Goal: Task Accomplishment & Management: Use online tool/utility

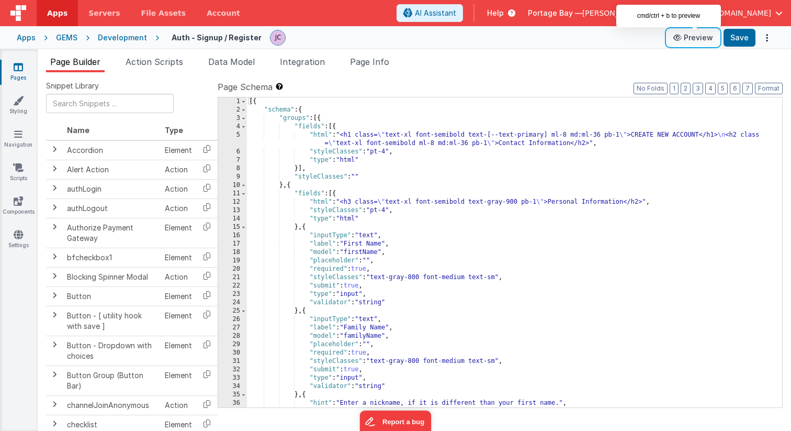
click at [691, 35] on button "Preview" at bounding box center [693, 37] width 52 height 17
click at [321, 132] on div "[{ "schema" : { "groups" : [{ "fields" : [{ "html" : "<h1 class= \" text-xl fon…" at bounding box center [514, 260] width 535 height 327
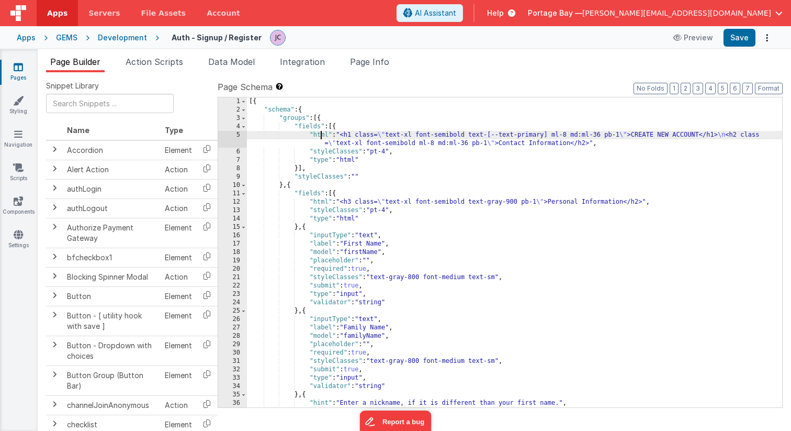
click at [322, 136] on div "[{ "schema" : { "groups" : [{ "fields" : [{ "html" : "<h1 class= \" text-xl fon…" at bounding box center [514, 260] width 535 height 327
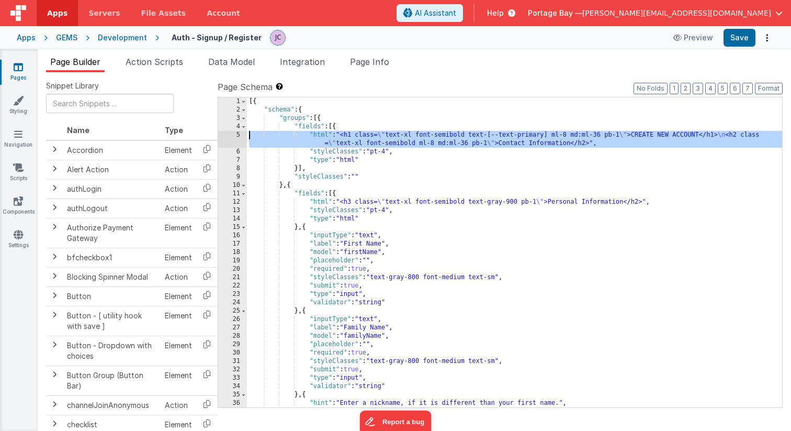
click at [239, 135] on div "5" at bounding box center [232, 139] width 29 height 17
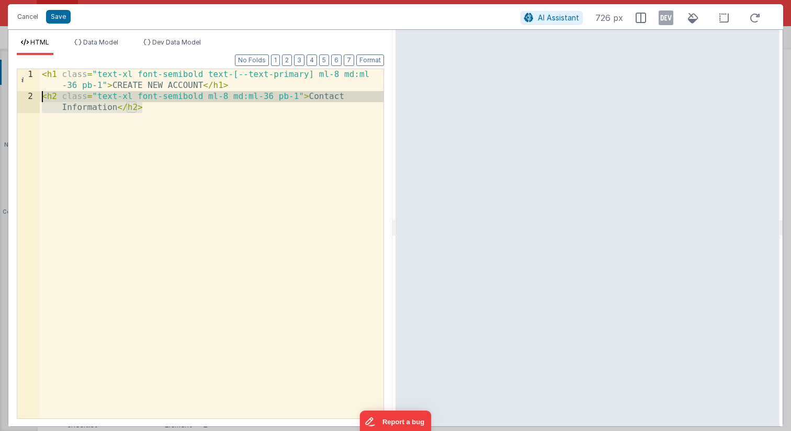
drag, startPoint x: 153, startPoint y: 107, endPoint x: 41, endPoint y: 98, distance: 112.4
click at [41, 98] on div "< h1 class = "text-xl font-semibold text-[--text-primary] ml-8 md:ml -36 pb-1" …" at bounding box center [212, 265] width 344 height 393
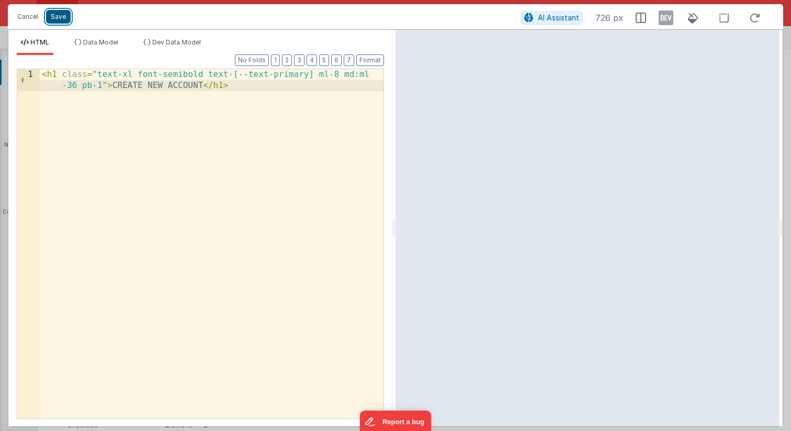
click at [59, 20] on button "Save" at bounding box center [58, 17] width 25 height 14
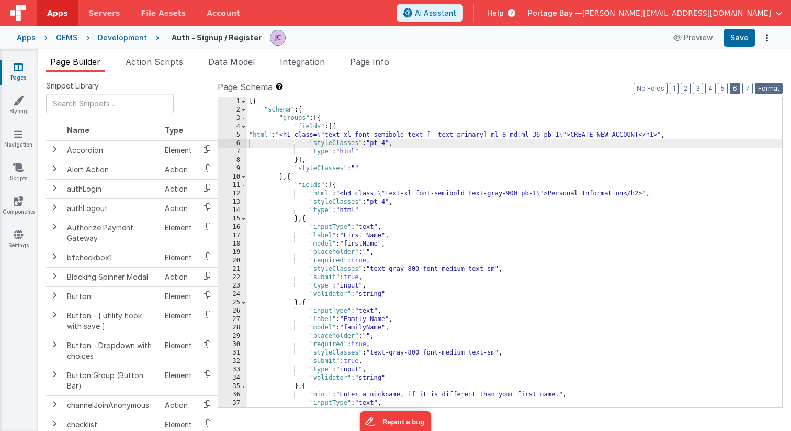
drag, startPoint x: 769, startPoint y: 84, endPoint x: 741, endPoint y: 91, distance: 28.6
click at [769, 84] on button "Format" at bounding box center [769, 89] width 28 height 12
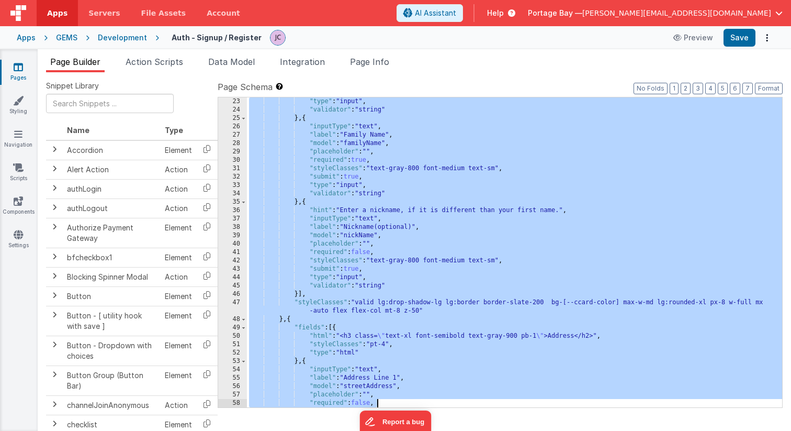
scroll to position [218, 0]
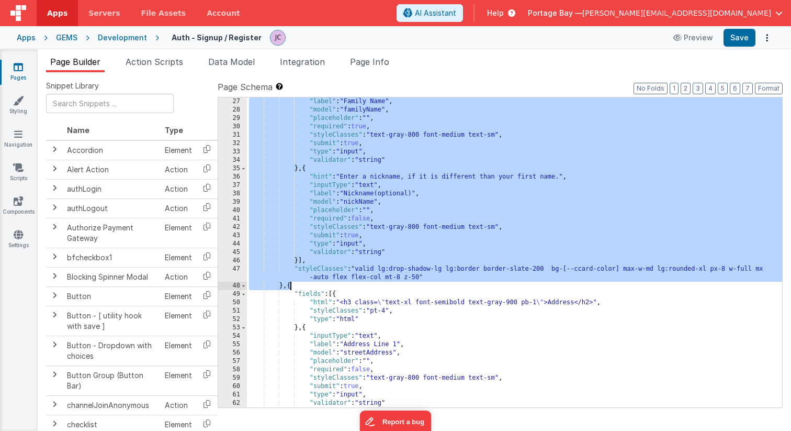
drag, startPoint x: 291, startPoint y: 117, endPoint x: 291, endPoint y: 283, distance: 165.4
click at [291, 283] on div ""label" : "Family Name" , "model" : "familyName" , "placeholder" : "" , "requir…" at bounding box center [514, 260] width 535 height 327
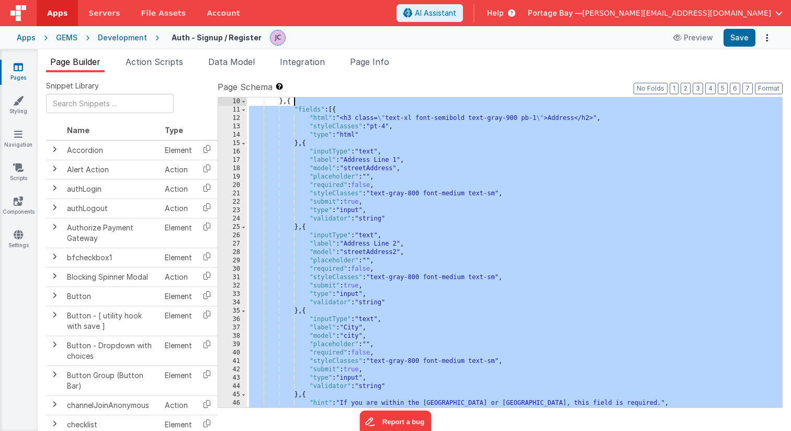
scroll to position [0, 0]
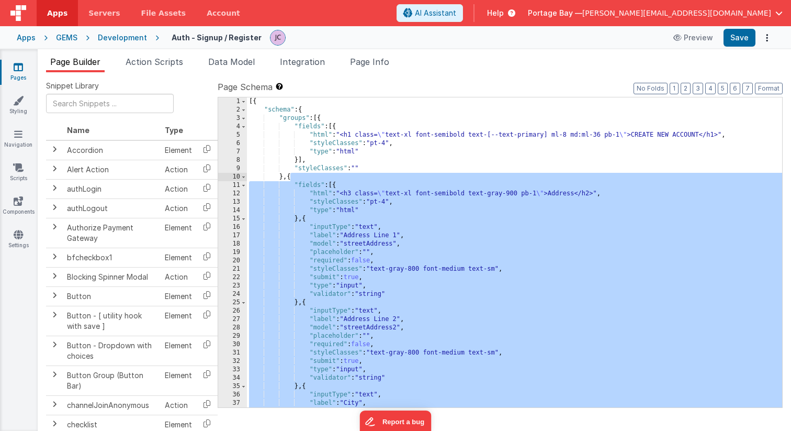
drag, startPoint x: 291, startPoint y: 292, endPoint x: 291, endPoint y: 176, distance: 116.2
click at [291, 176] on div "[{ "schema" : { "groups" : [{ "fields" : [{ "html" : "<h1 class= \" text-xl fon…" at bounding box center [514, 260] width 535 height 327
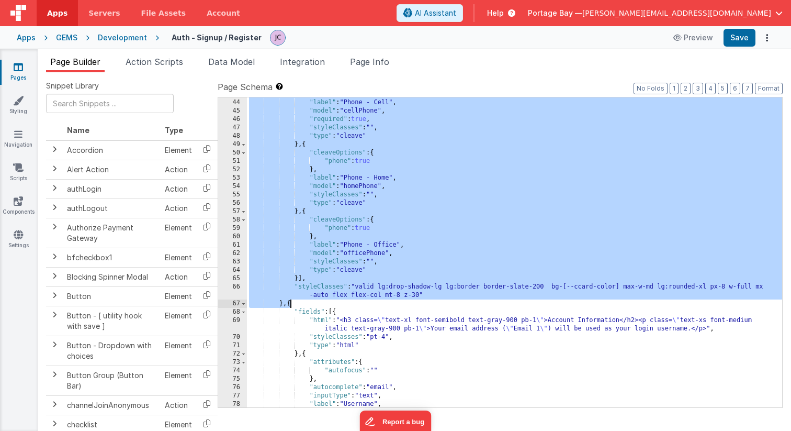
scroll to position [369, 0]
drag, startPoint x: 290, startPoint y: 130, endPoint x: 289, endPoint y: 303, distance: 173.3
click at [289, 303] on div ""label" : "Phone - Cell" , "model" : "cellPhone" , "required" : true , "styleCl…" at bounding box center [514, 260] width 535 height 327
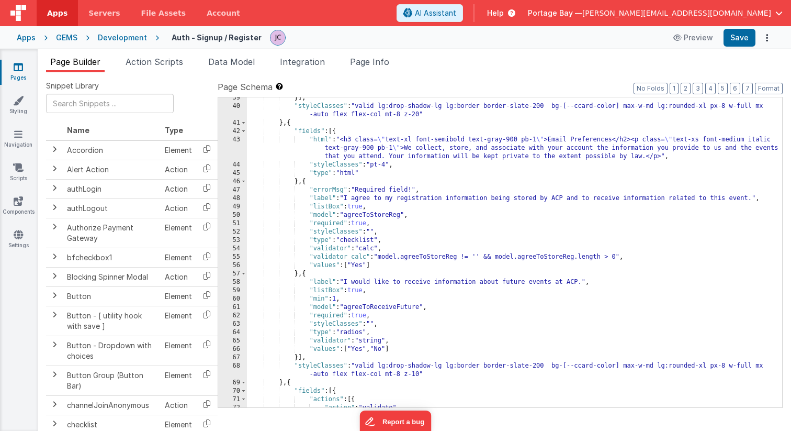
scroll to position [340, 0]
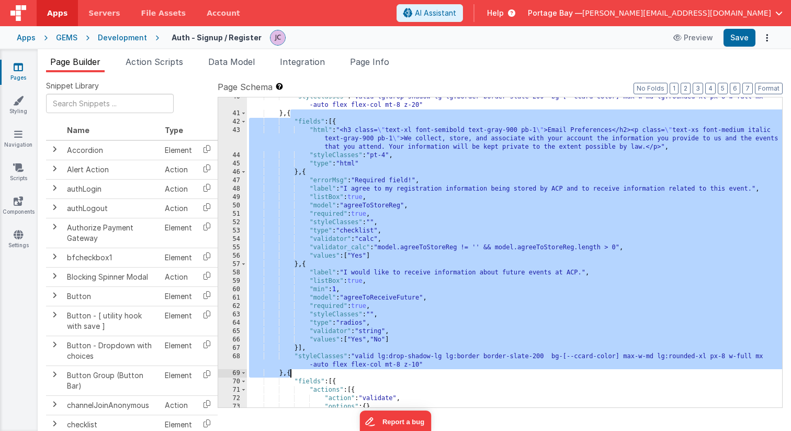
drag, startPoint x: 292, startPoint y: 112, endPoint x: 291, endPoint y: 371, distance: 258.6
click at [291, 371] on div ""styleClasses" : "valid lg:drop-shadow-lg lg:border border-slate-200 bg-[--ccar…" at bounding box center [514, 260] width 535 height 335
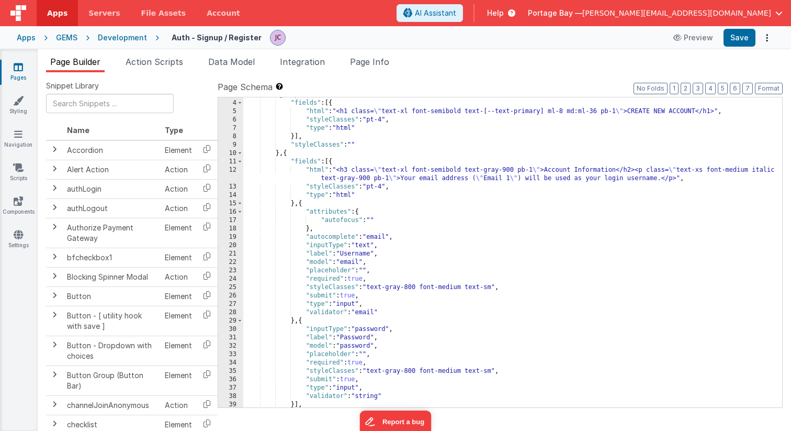
scroll to position [0, 0]
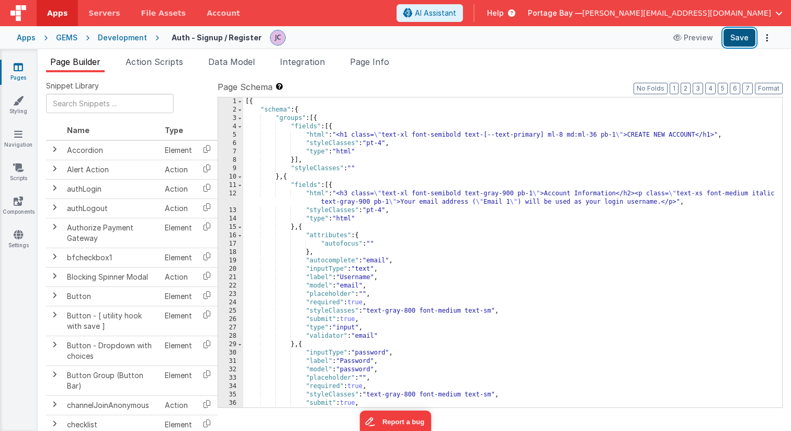
click at [738, 39] on button "Save" at bounding box center [740, 38] width 32 height 18
click at [17, 133] on icon at bounding box center [18, 134] width 8 height 10
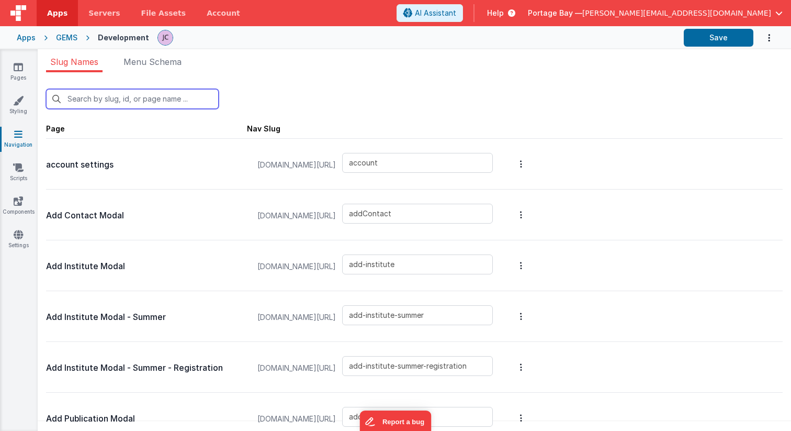
click at [141, 102] on input "text" at bounding box center [132, 99] width 173 height 20
type input "s"
type input "add-institute"
type input "add-institute-summer"
type input "add-institute-summer-registration"
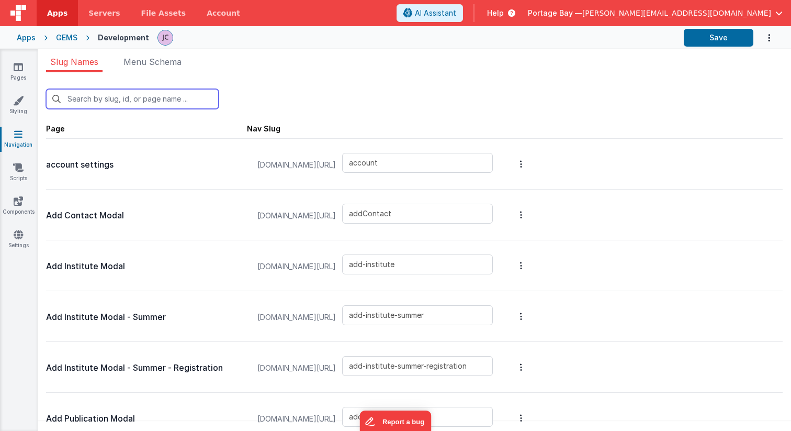
type input "add-publication-summer"
type input "add-group-member"
type input "login/reset"
type input "login/signup"
type input "login/reset/success"
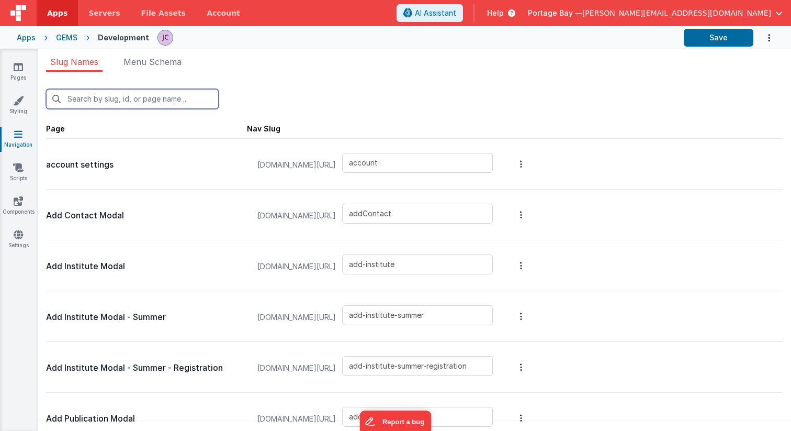
type input "default"
type input "summer-dashboard"
type input "winter-dashboard"
type input "edit-publication-summer"
type input "edit-group-member"
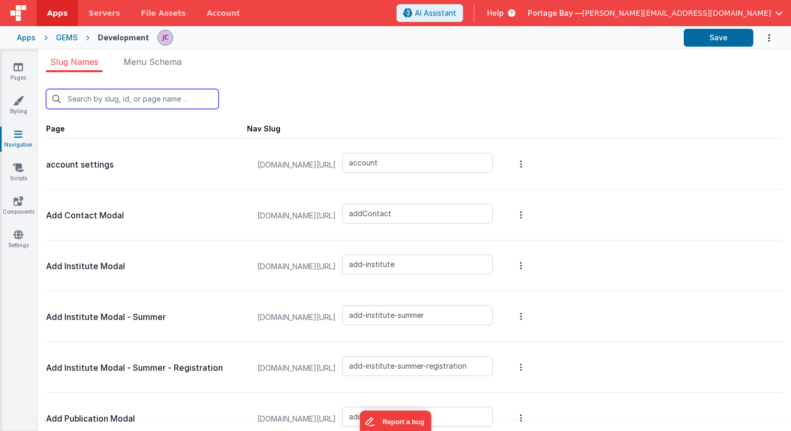
type input "exit-success"
type input "invoice"
type input "invoices"
type input "login/forgot/sent"
type input "summer-departure-info"
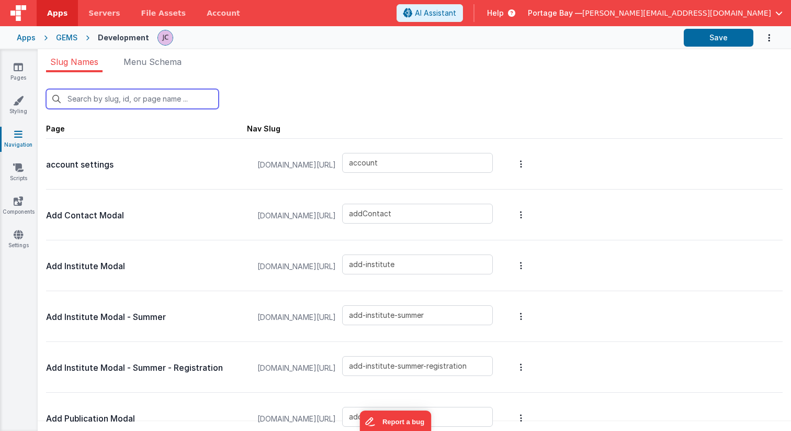
type input "summer-contact"
type input "summer-couples"
type input "summer-demographic"
type input "summer-financial"
type input "summer-intro"
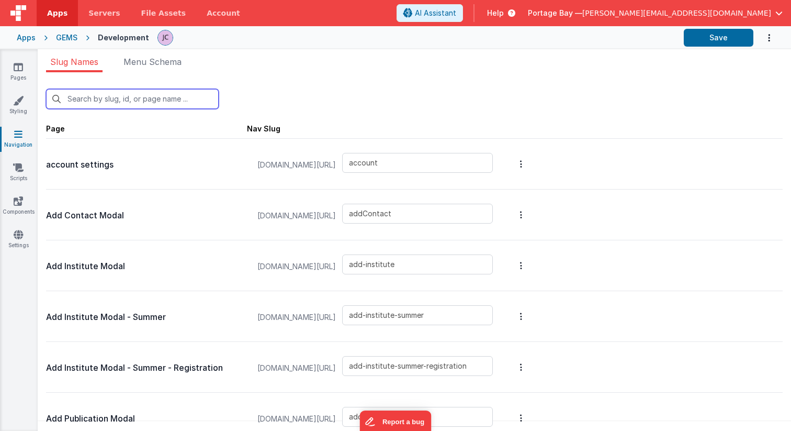
type input "summer-publications"
type input "summer-summary"
type input "summer-working-group"
type input "summer-workshops"
type input "summer-work"
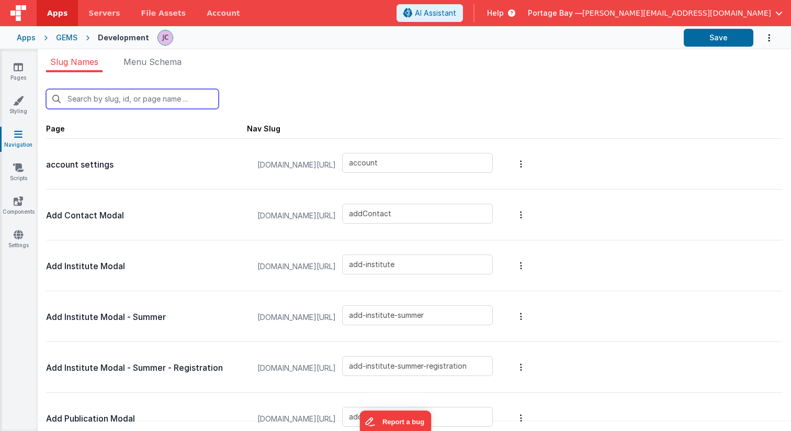
type input "summer-exit-report"
type input "summer-invoice-checkout"
type input "summer-participants"
type input "summer-registration-deposit"
type input "summer-registration-checkout-success"
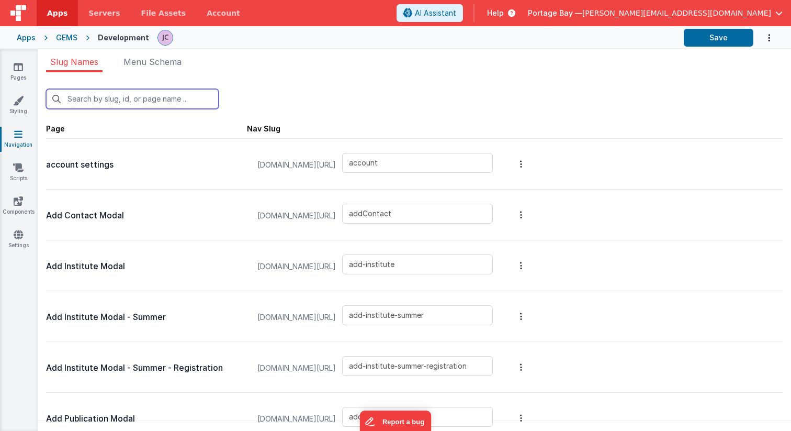
type input "summer-code-of-conduct"
type input "summer-registration-contact"
type input "summer-housing-changes"
type input "summer-housing-policy"
type input "summer-registration-housing-policy"
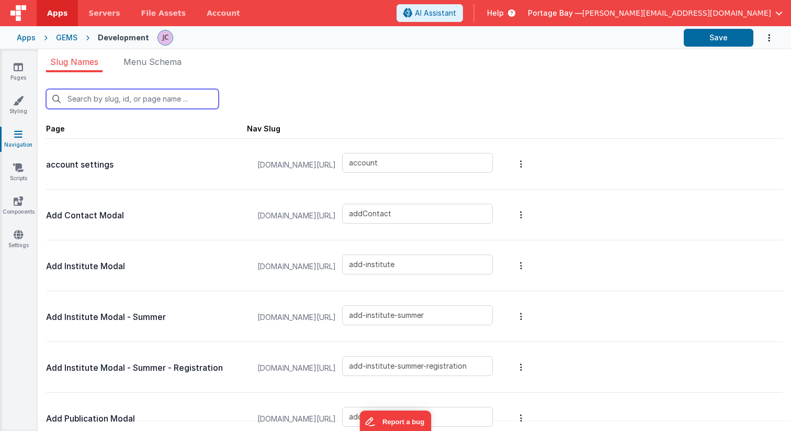
type input "summer-registration-housing"
type input "summer-registration-info"
type input "summer-registration-deposit-info"
type input "summer-registration-summary"
type input "summer-weekly-participants"
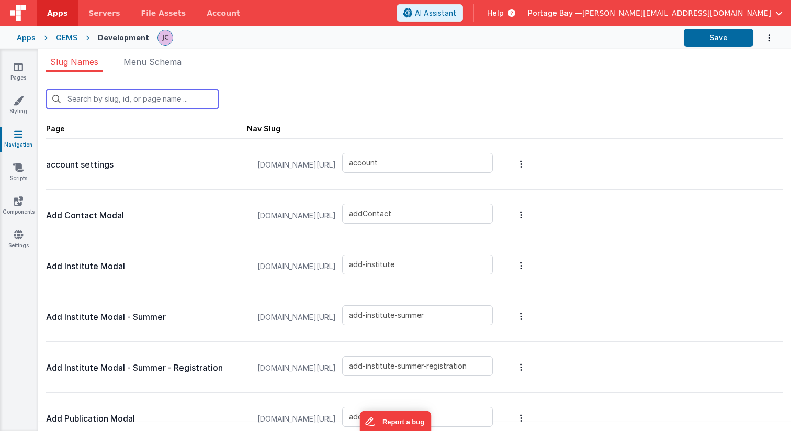
type input "summer-weekly-schedules"
type input "exit-reports"
type input "summer-applications"
type input "winter-applications"
type input "winter-publications"
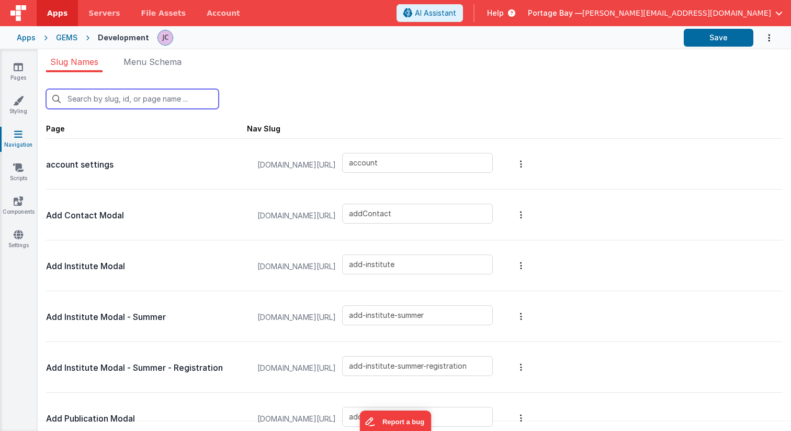
type input "winter-summary"
type input "winter-talk"
type input "registration-roommates"
type input "registration-lodging"
type input "registration-checkout"
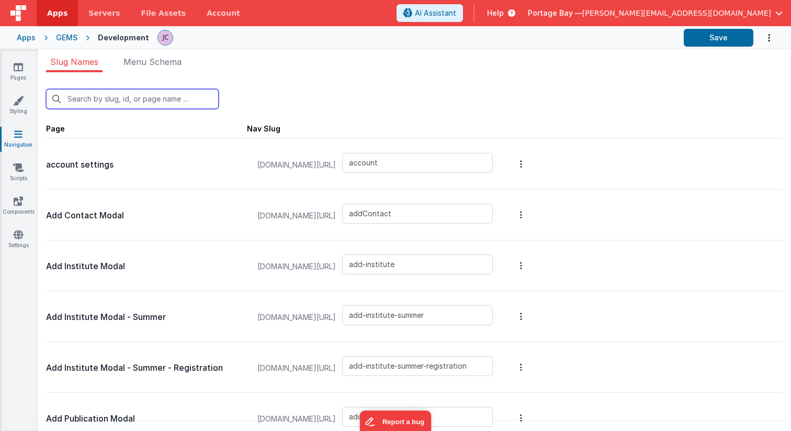
type input "registration-checkout-success"
type input "registration-contact"
type input "registration-payments"
type input "event-registration-lodging"
type input "event-registration-roommates"
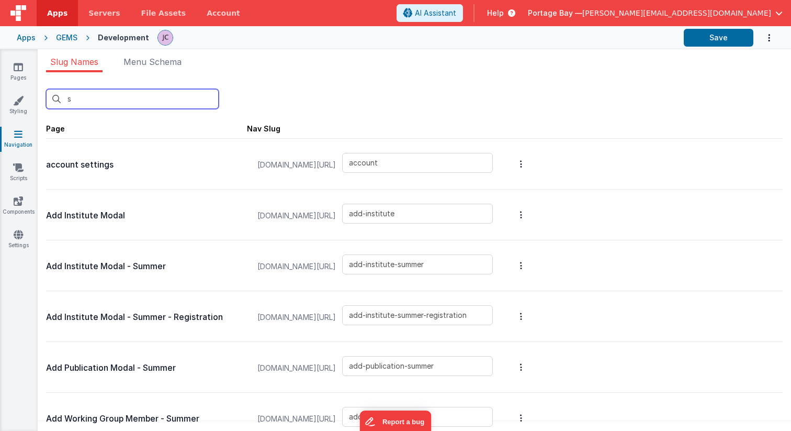
type input "si"
type input "login/signup"
type input "summer-registration-deposit"
type input "summer-housing-changes"
type input "summer-housing-policy"
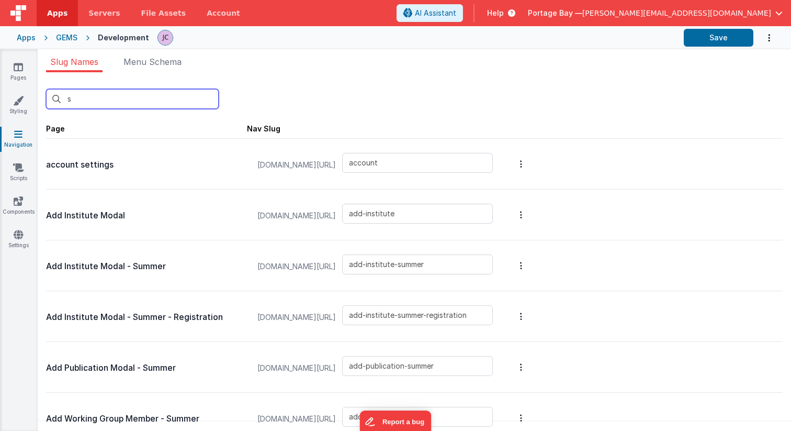
type input "summer-registration-housing-policy"
type input "summer-registration-housing"
type input "summer-registration-deposit-info"
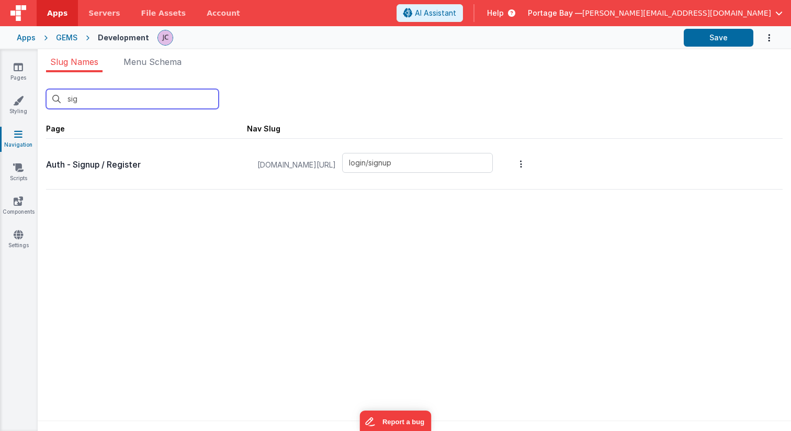
type input "sig"
click at [19, 70] on icon at bounding box center [18, 67] width 9 height 10
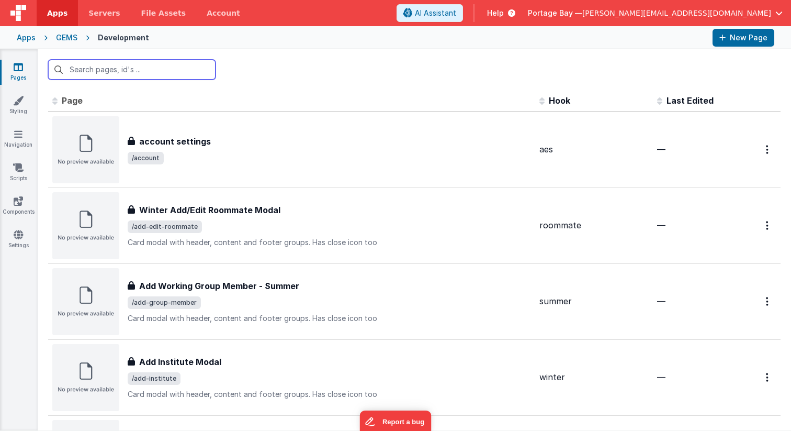
click at [135, 72] on input "text" at bounding box center [132, 70] width 168 height 20
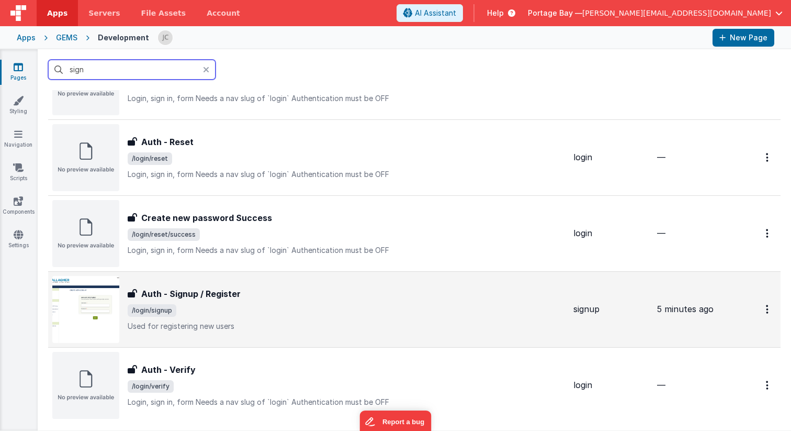
scroll to position [221, 0]
type input "sign"
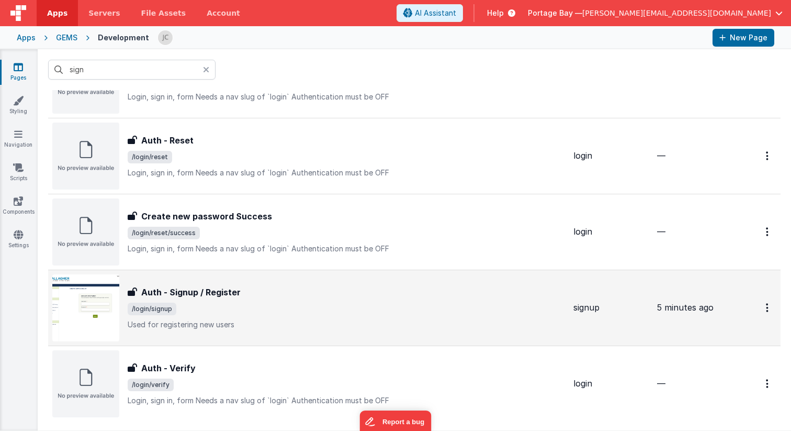
click at [287, 311] on span "/login/signup" at bounding box center [347, 309] width 438 height 13
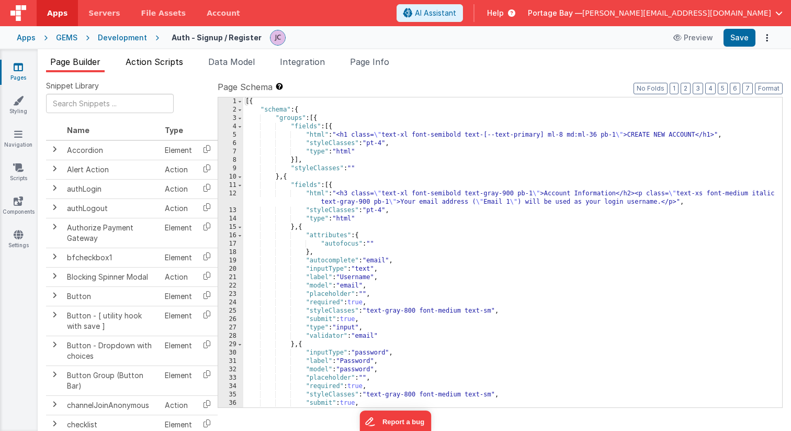
click at [151, 61] on span "Action Scripts" at bounding box center [155, 62] width 58 height 10
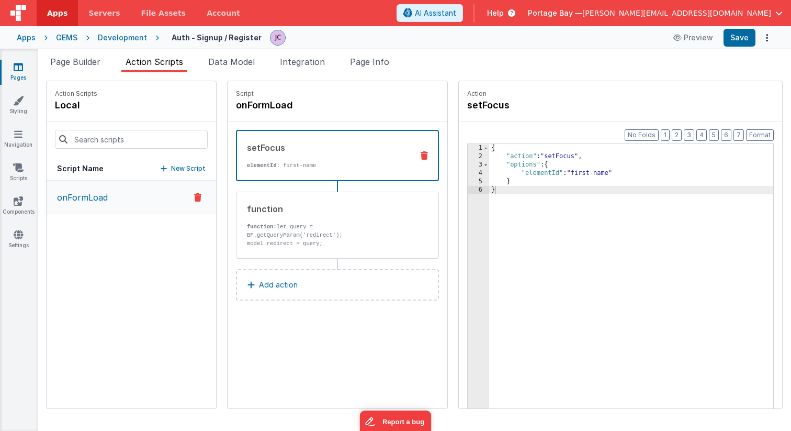
click at [421, 155] on icon at bounding box center [424, 155] width 7 height 8
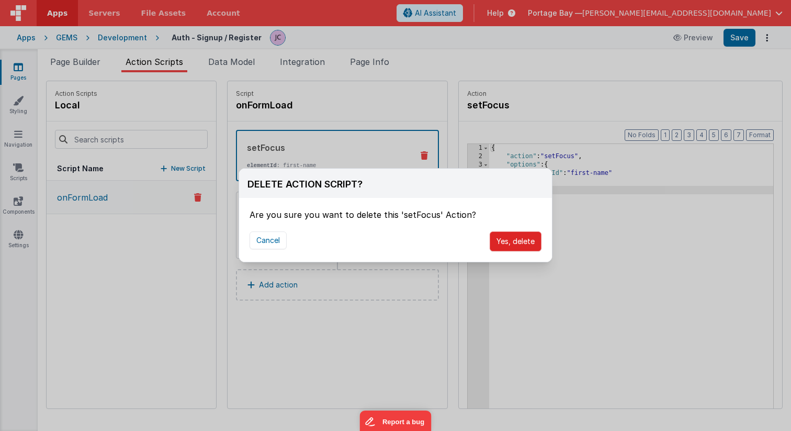
click at [523, 242] on button "Yes, delete" at bounding box center [516, 241] width 52 height 20
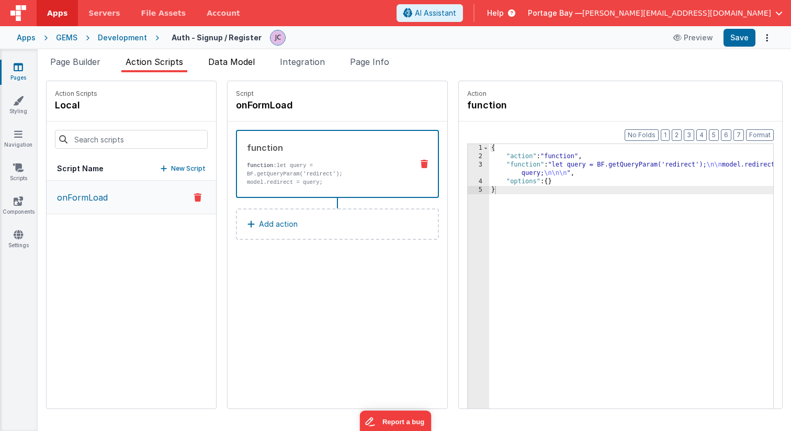
click at [224, 66] on span "Data Model" at bounding box center [231, 62] width 47 height 10
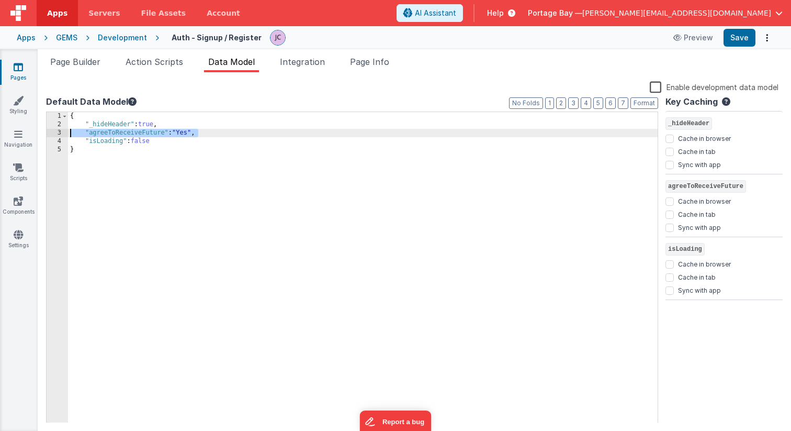
drag, startPoint x: 200, startPoint y: 133, endPoint x: 70, endPoint y: 133, distance: 130.9
click at [70, 133] on div "{ "_hideHeader" : true , "agreeToReceiveFuture" : "Yes" , "isLoading" : false }" at bounding box center [363, 276] width 590 height 328
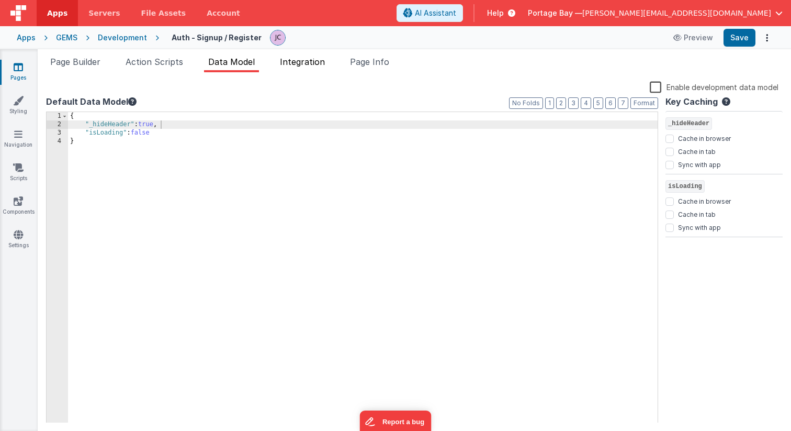
click at [303, 61] on span "Integration" at bounding box center [302, 62] width 45 height 10
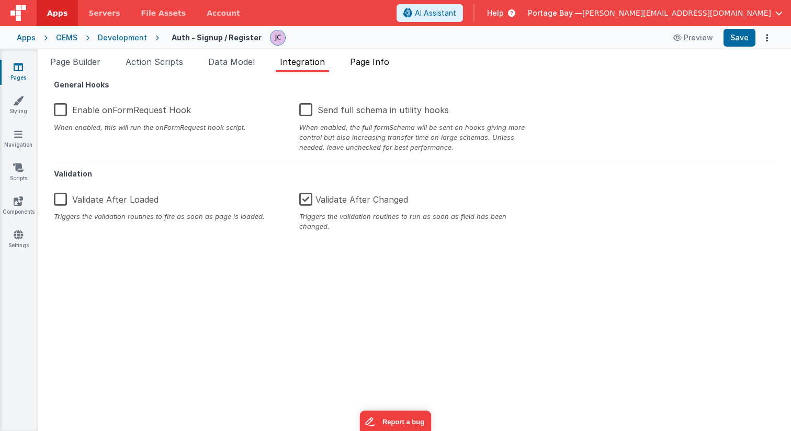
click at [383, 62] on span "Page Info" at bounding box center [369, 62] width 39 height 10
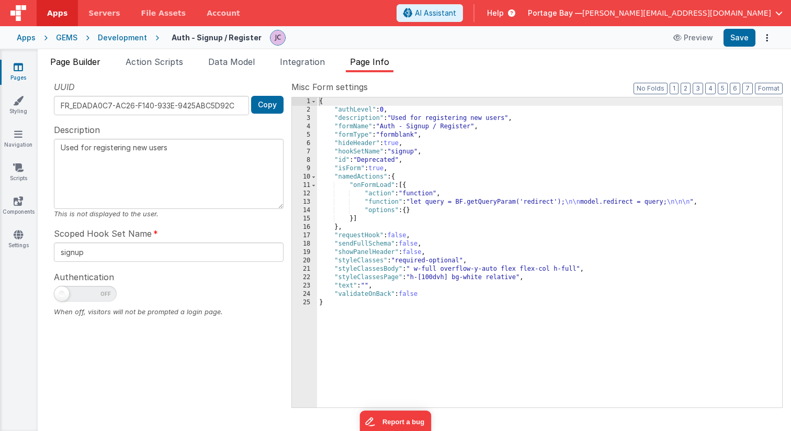
click at [71, 63] on span "Page Builder" at bounding box center [75, 62] width 50 height 10
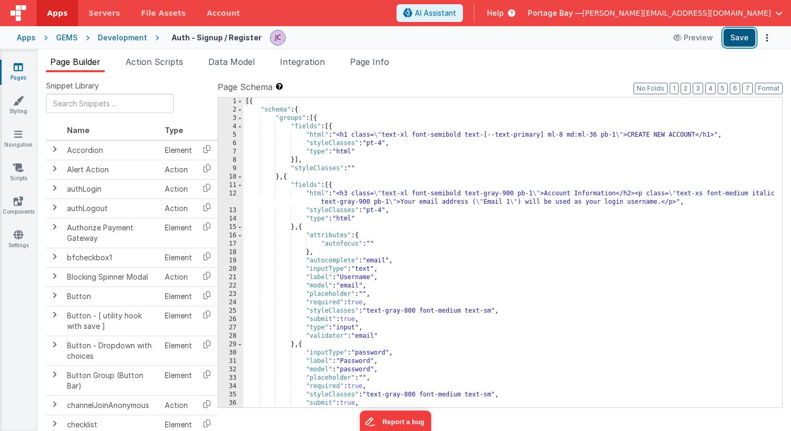
click at [737, 38] on button "Save" at bounding box center [740, 38] width 32 height 18
click at [20, 238] on icon at bounding box center [18, 234] width 9 height 10
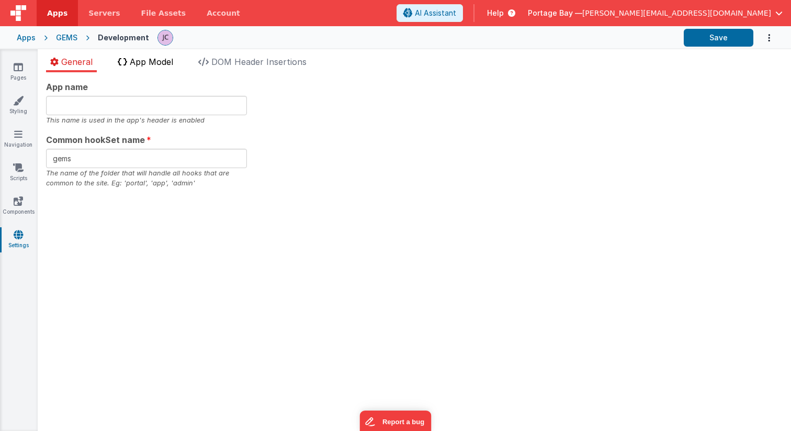
click at [144, 63] on span "App Model" at bounding box center [151, 62] width 43 height 10
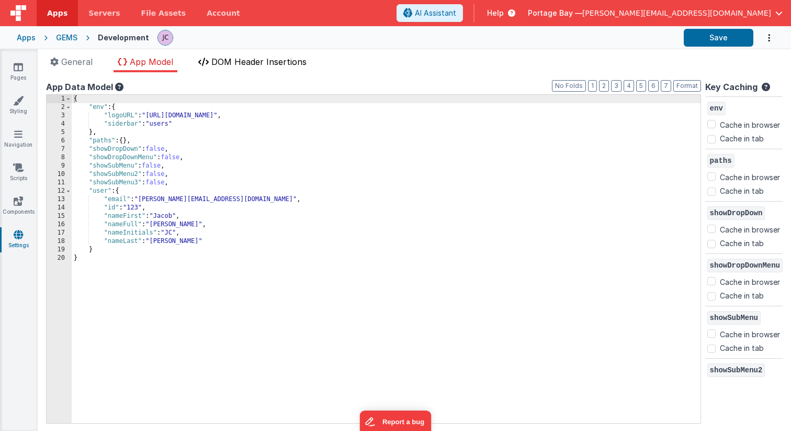
click at [249, 63] on span "DOM Header Insertions" at bounding box center [258, 62] width 95 height 10
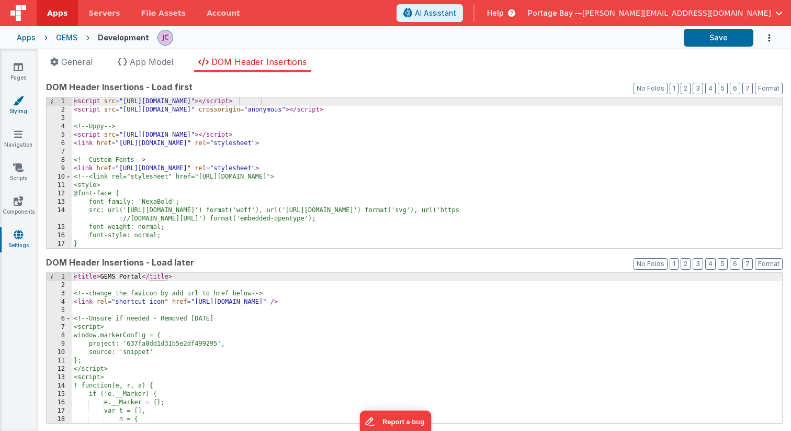
click at [18, 104] on icon at bounding box center [18, 100] width 10 height 10
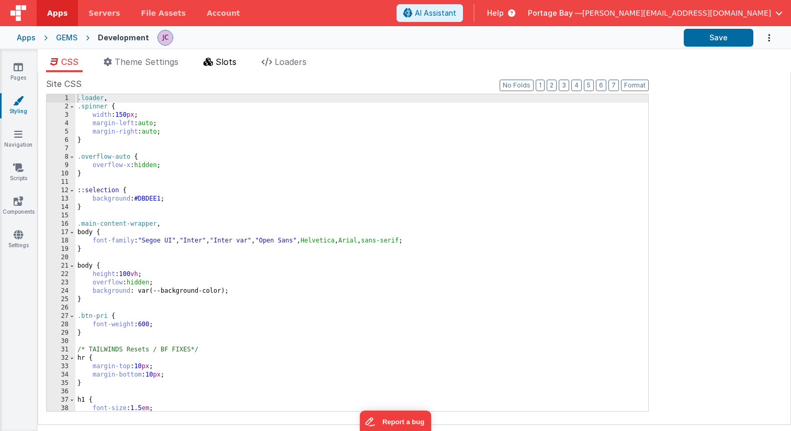
click at [223, 59] on span "Slots" at bounding box center [226, 62] width 21 height 10
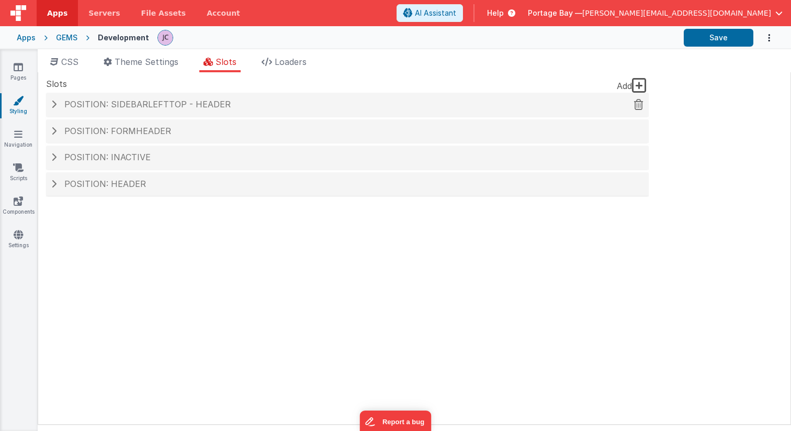
click at [58, 105] on h4 "Position: sidebarLeftTop - header" at bounding box center [347, 104] width 593 height 9
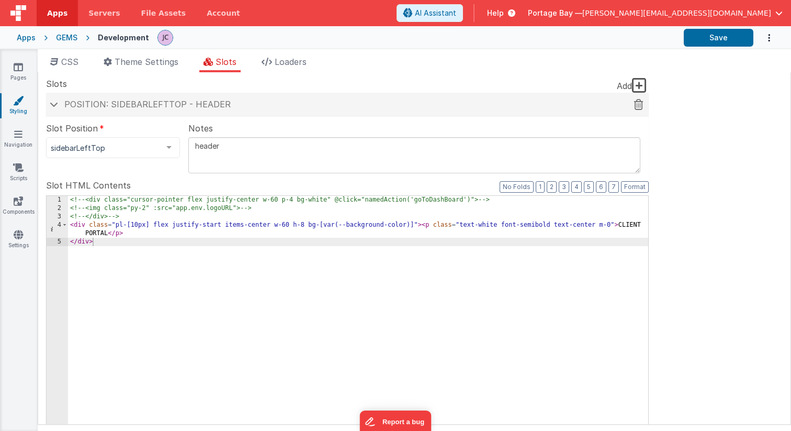
click at [58, 105] on h4 "Position: sidebarLeftTop - header" at bounding box center [347, 104] width 593 height 9
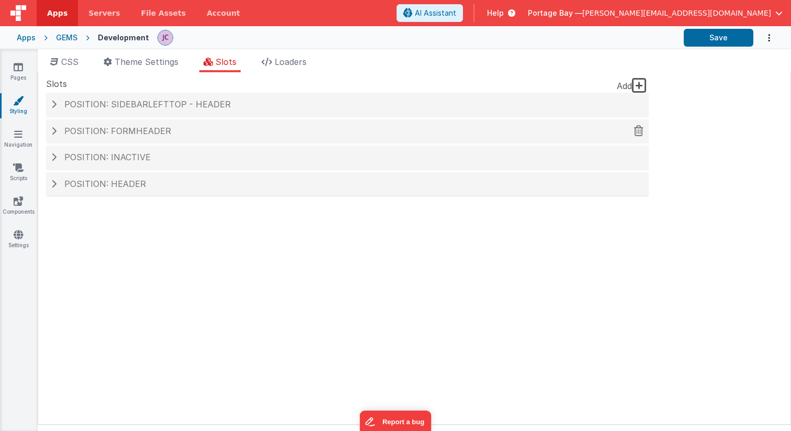
click at [51, 130] on span at bounding box center [53, 131] width 5 height 8
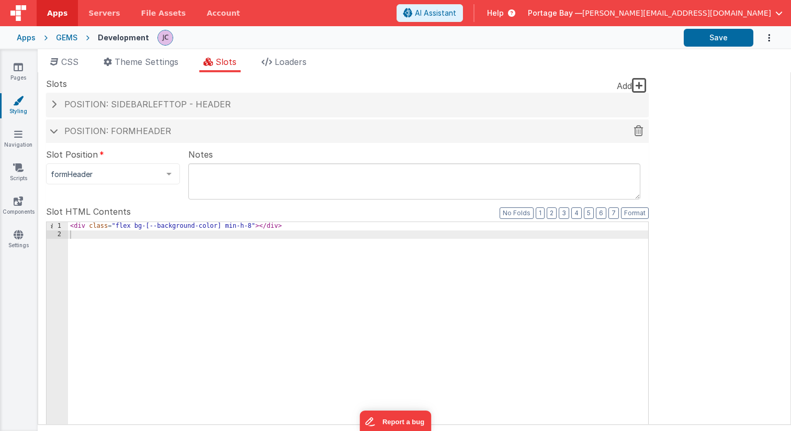
click at [51, 130] on span at bounding box center [54, 130] width 8 height 5
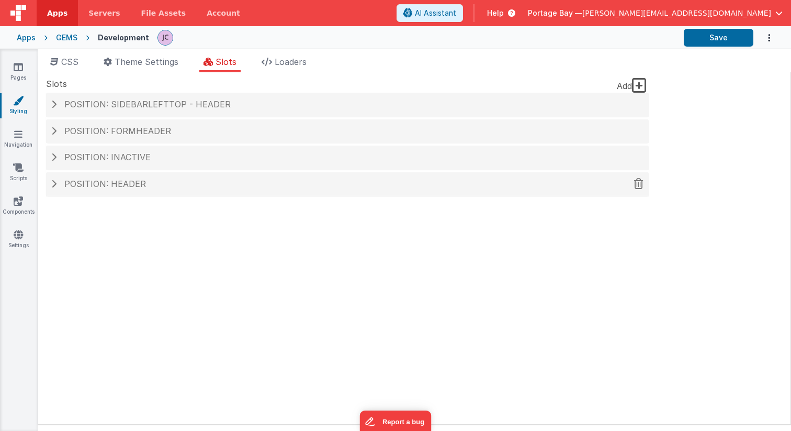
click at [53, 182] on span at bounding box center [53, 184] width 5 height 8
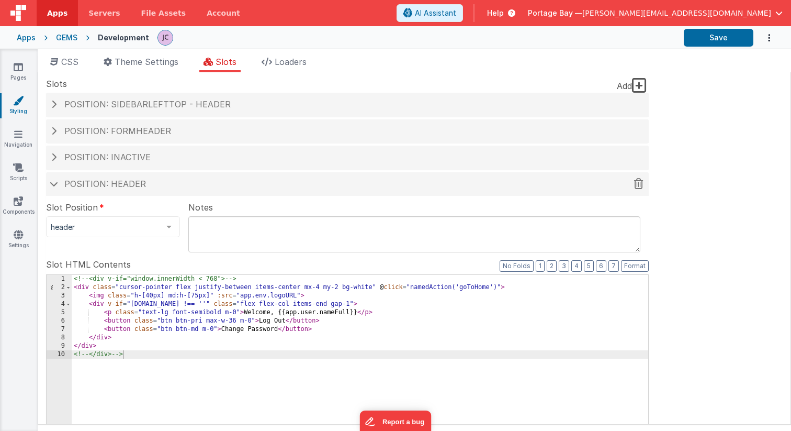
click at [53, 182] on span at bounding box center [54, 183] width 8 height 5
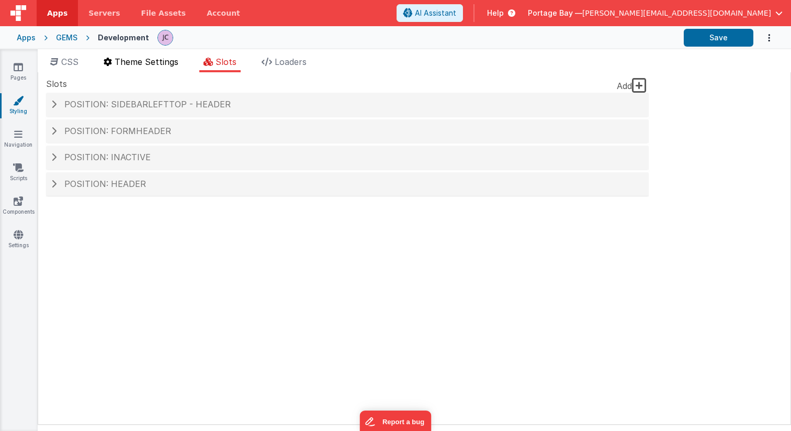
click at [142, 67] on li "Theme Settings" at bounding box center [140, 63] width 83 height 17
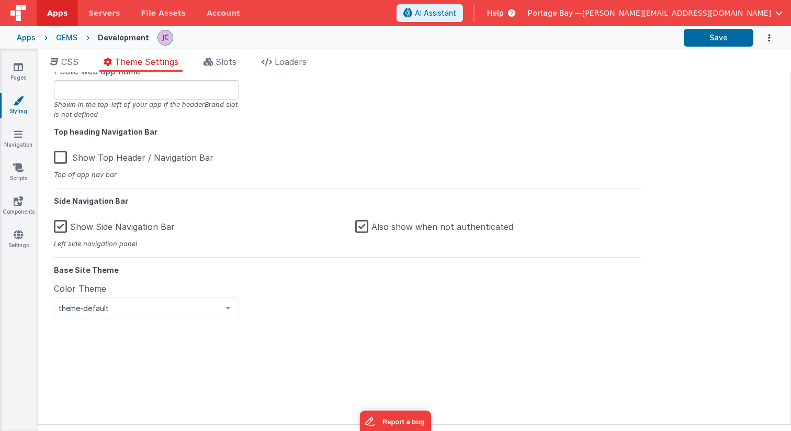
scroll to position [3, 0]
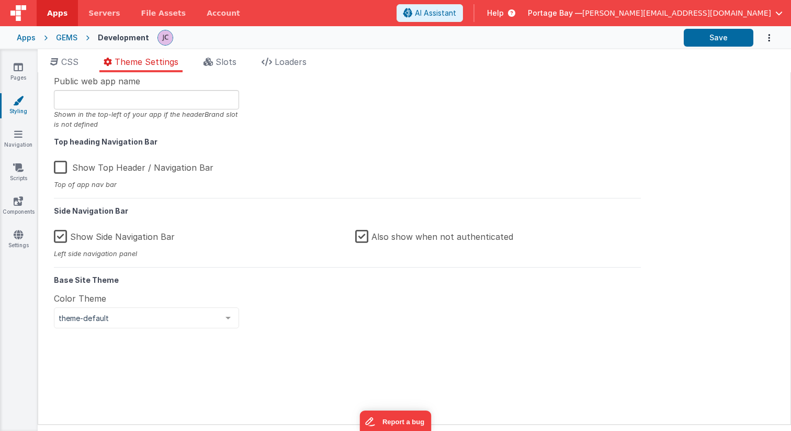
click at [363, 235] on label "Also show when not authenticated" at bounding box center [434, 235] width 158 height 23
click at [0, 0] on input "Also show when not authenticated" at bounding box center [0, 0] width 0 height 0
click at [717, 39] on button "Save" at bounding box center [719, 38] width 70 height 18
click at [19, 237] on icon at bounding box center [18, 234] width 9 height 10
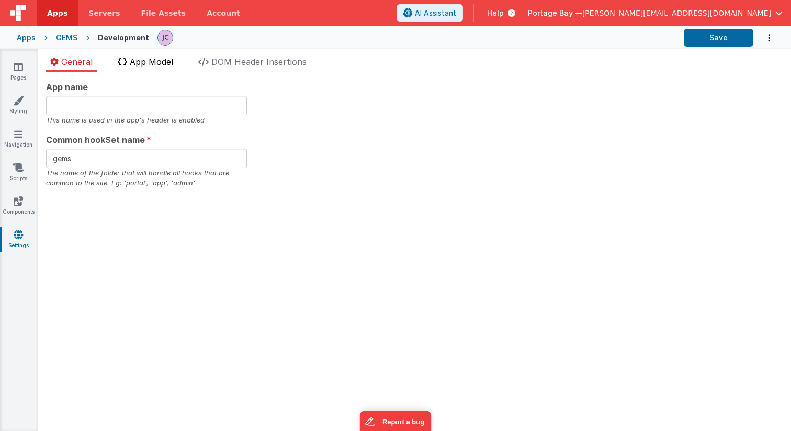
click at [150, 60] on span "App Model" at bounding box center [151, 62] width 43 height 10
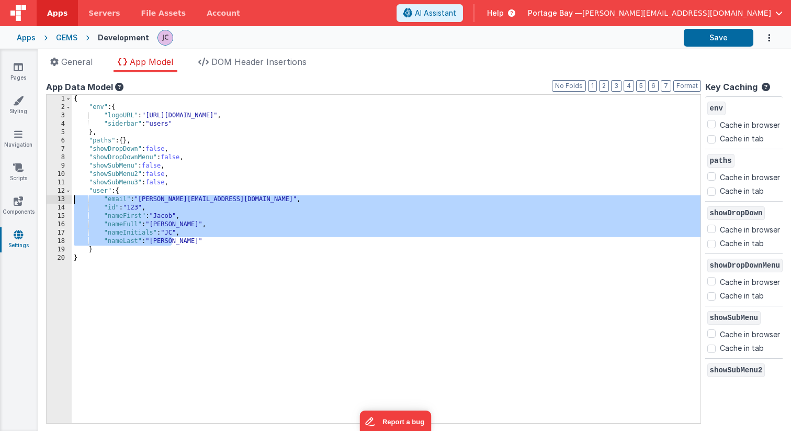
drag, startPoint x: 178, startPoint y: 240, endPoint x: 72, endPoint y: 199, distance: 114.3
click at [72, 199] on div "{ "env" : { "logoURL" : "[URL][DOMAIN_NAME]" , "siderbar" : "users" } , "paths"…" at bounding box center [386, 267] width 629 height 345
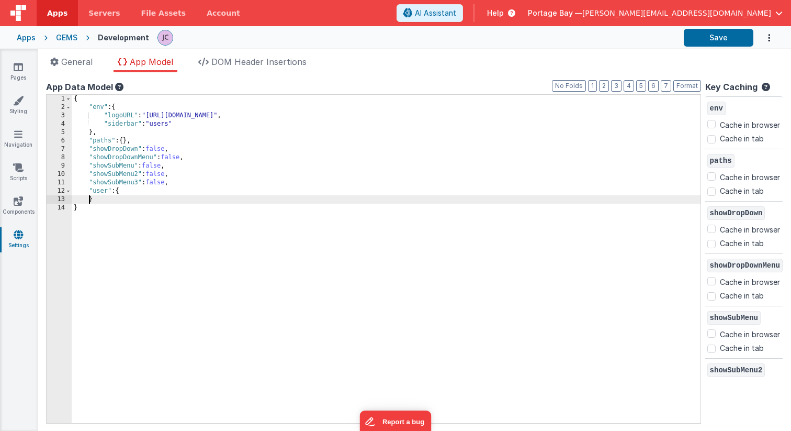
click at [88, 200] on div "{ "env" : { "logoURL" : "[URL][DOMAIN_NAME]" , "siderbar" : "users" } , "paths"…" at bounding box center [386, 267] width 629 height 345
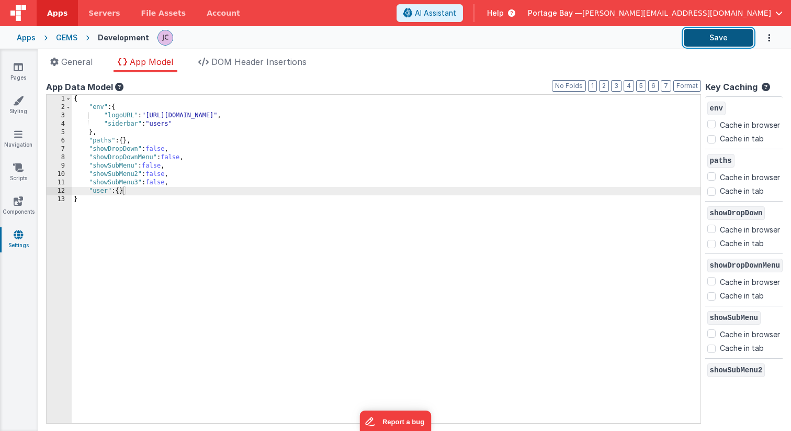
click at [710, 36] on button "Save" at bounding box center [719, 38] width 70 height 18
click at [82, 65] on span "General" at bounding box center [76, 62] width 31 height 10
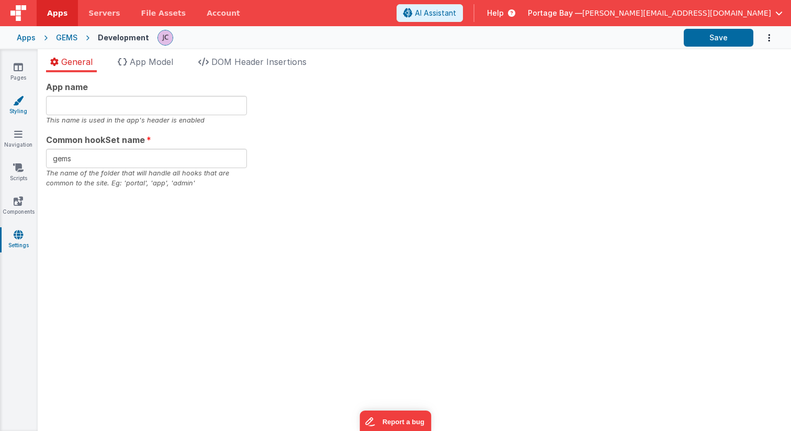
click at [18, 109] on link "Styling" at bounding box center [18, 105] width 38 height 21
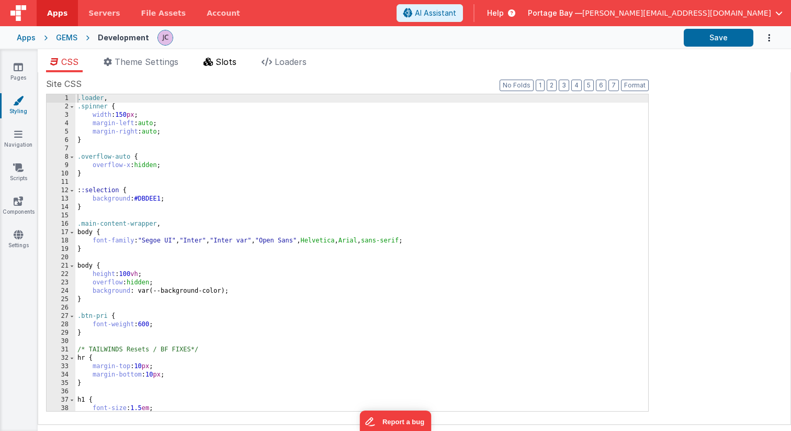
click at [217, 61] on span "Slots" at bounding box center [226, 62] width 21 height 10
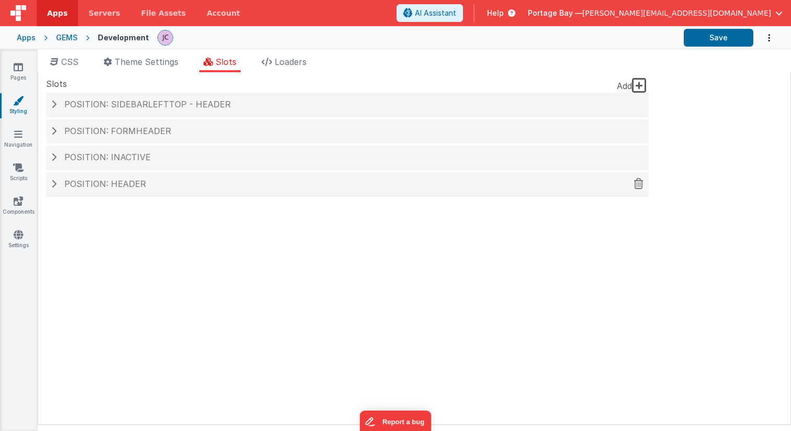
click at [51, 181] on span at bounding box center [53, 184] width 5 height 8
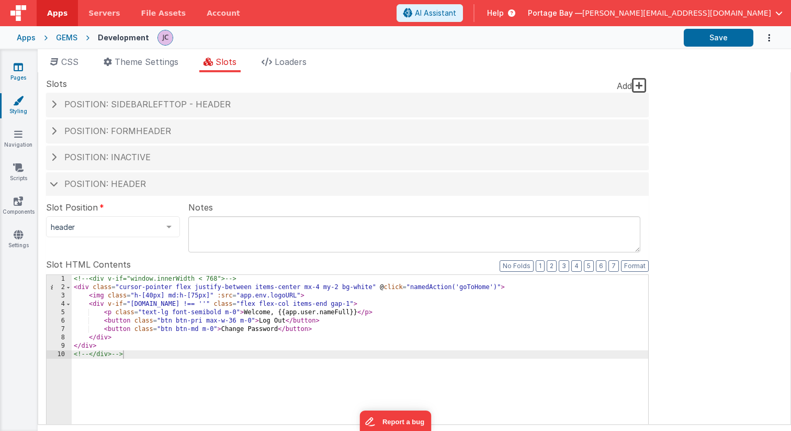
click at [17, 73] on link "Pages" at bounding box center [18, 72] width 38 height 21
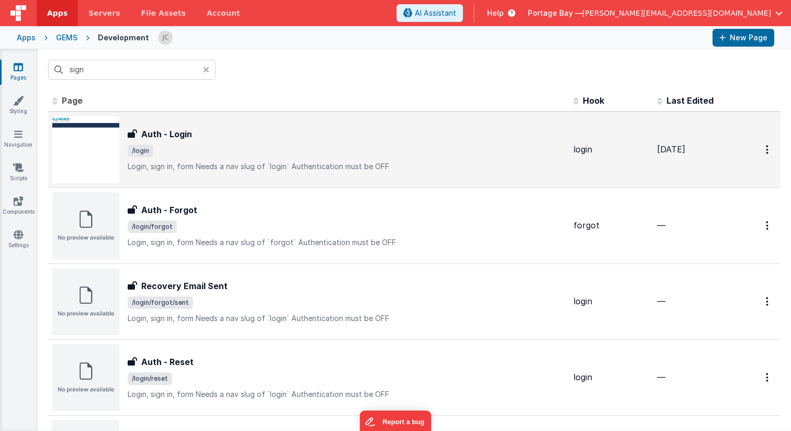
click at [251, 142] on div "Auth - Login Auth - Login /login Login, sign in, formNeeds a nav slug of `logi…" at bounding box center [347, 150] width 438 height 44
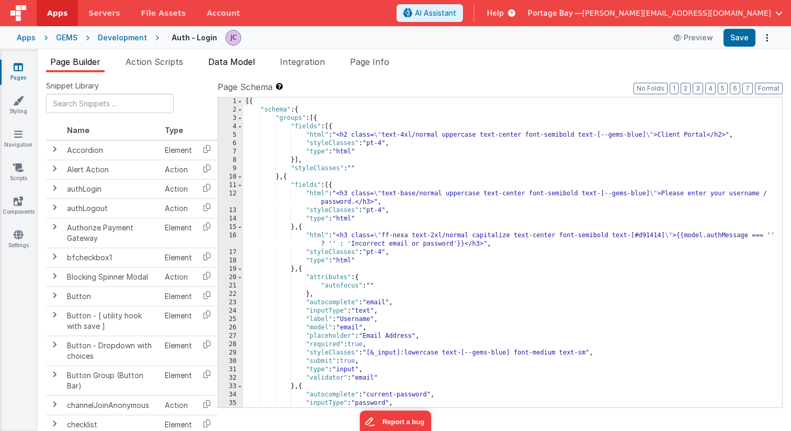
click at [226, 62] on span "Data Model" at bounding box center [231, 62] width 47 height 10
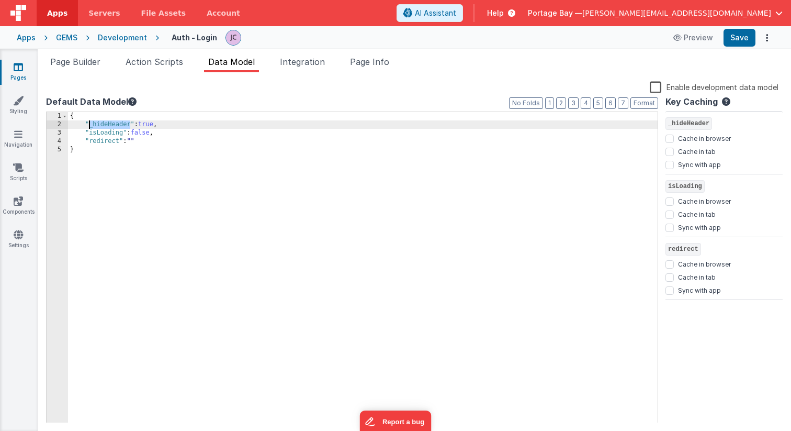
drag, startPoint x: 130, startPoint y: 124, endPoint x: 90, endPoint y: 126, distance: 39.8
click at [90, 126] on div "{ "_hideHeader" : true , "isLoading" : false , "redirect" : "" }" at bounding box center [363, 276] width 590 height 328
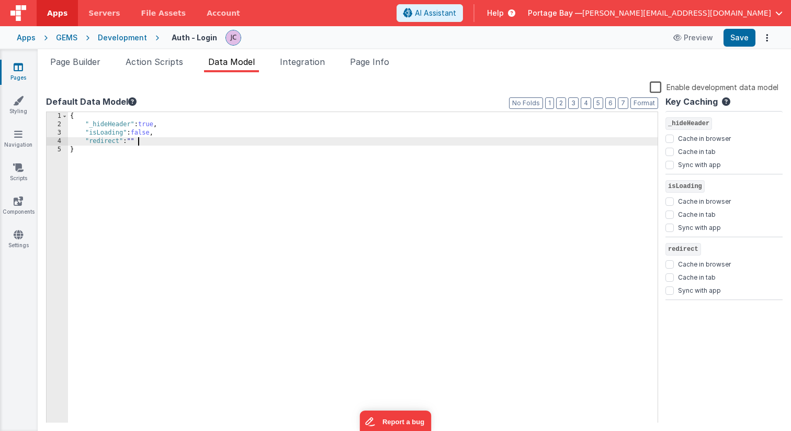
click at [163, 144] on div "{ "_hideHeader" : true , "isLoading" : false , "redirect" : "" }" at bounding box center [363, 276] width 590 height 328
click at [58, 10] on span "Apps" at bounding box center [57, 13] width 20 height 10
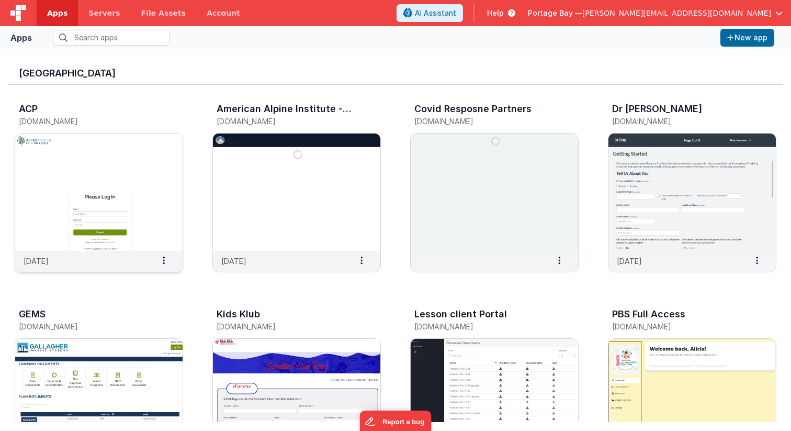
click at [105, 161] on img at bounding box center [99, 191] width 168 height 117
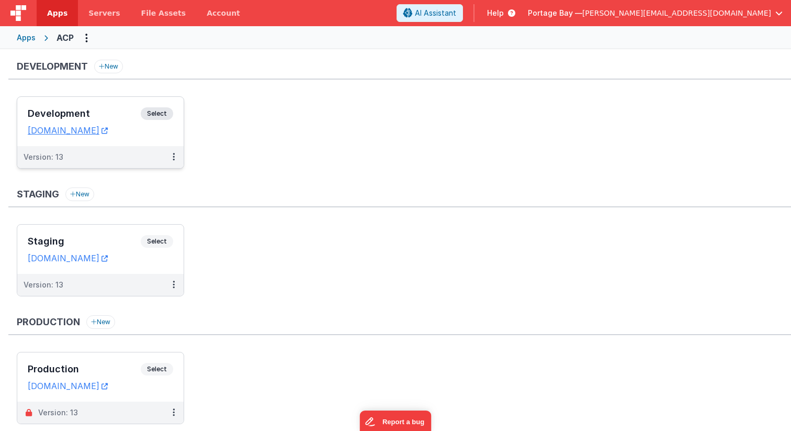
click at [163, 113] on span "Select" at bounding box center [157, 113] width 32 height 13
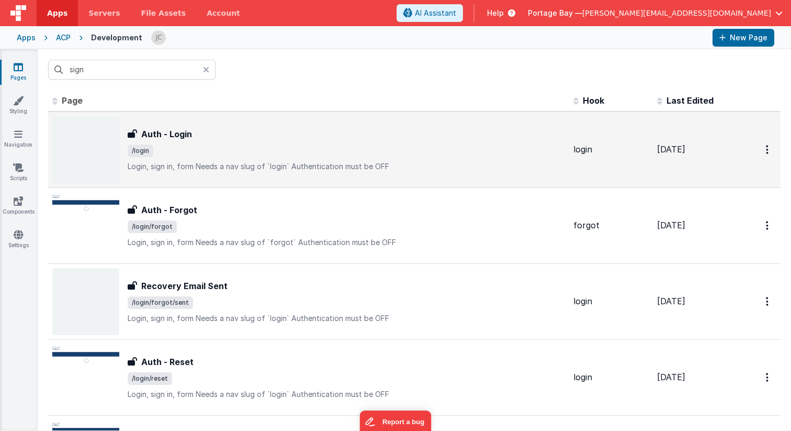
click at [271, 139] on div "Auth - Login" at bounding box center [347, 134] width 438 height 13
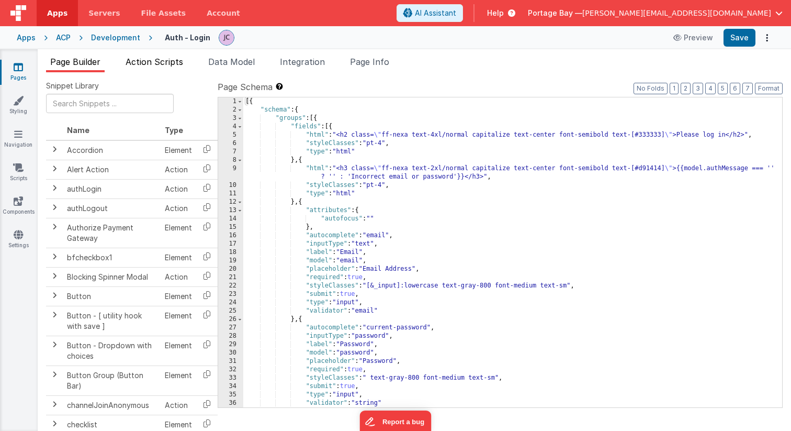
click at [143, 63] on span "Action Scripts" at bounding box center [155, 62] width 58 height 10
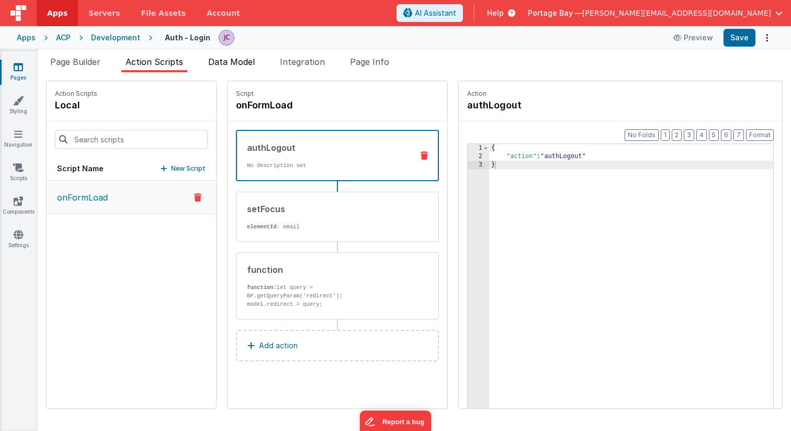
click at [241, 61] on span "Data Model" at bounding box center [231, 62] width 47 height 10
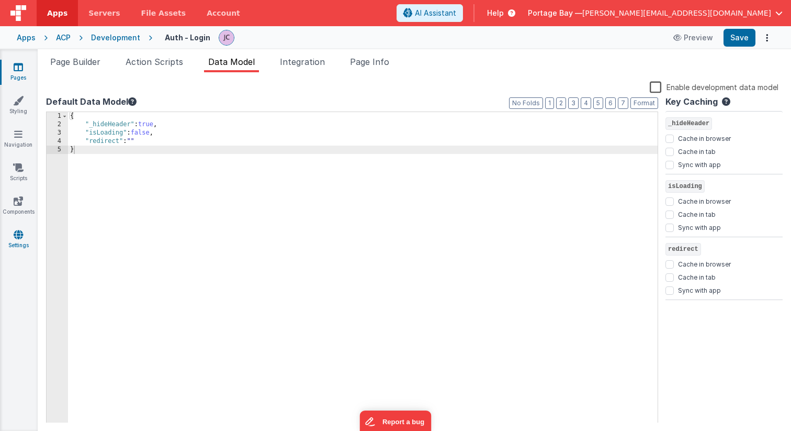
click at [12, 240] on link "Settings" at bounding box center [18, 239] width 38 height 21
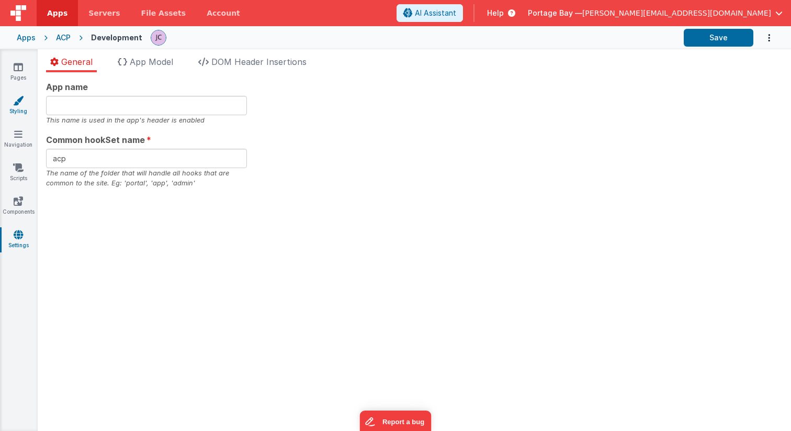
click at [18, 101] on icon at bounding box center [18, 100] width 10 height 10
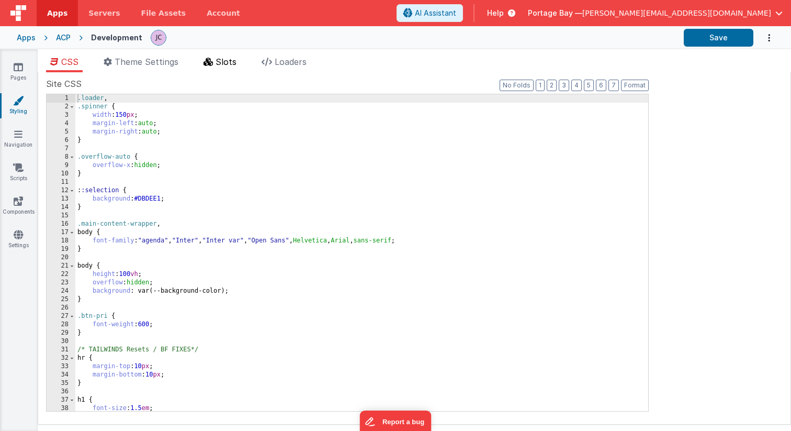
click at [229, 65] on span "Slots" at bounding box center [226, 62] width 21 height 10
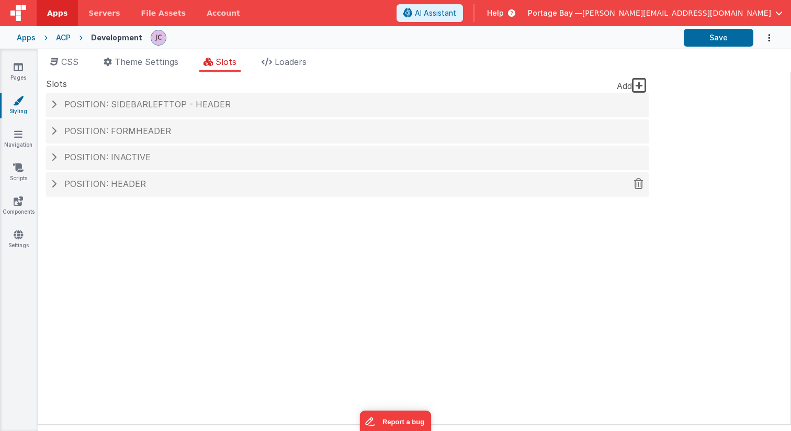
click at [51, 184] on span at bounding box center [53, 184] width 5 height 8
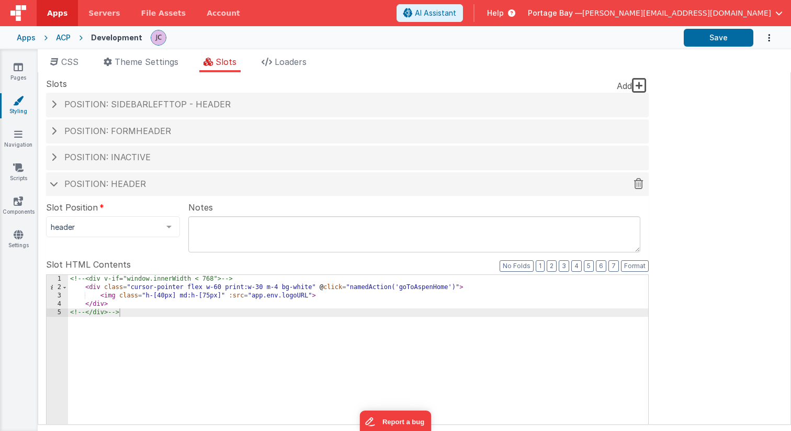
click at [53, 181] on span at bounding box center [54, 183] width 8 height 5
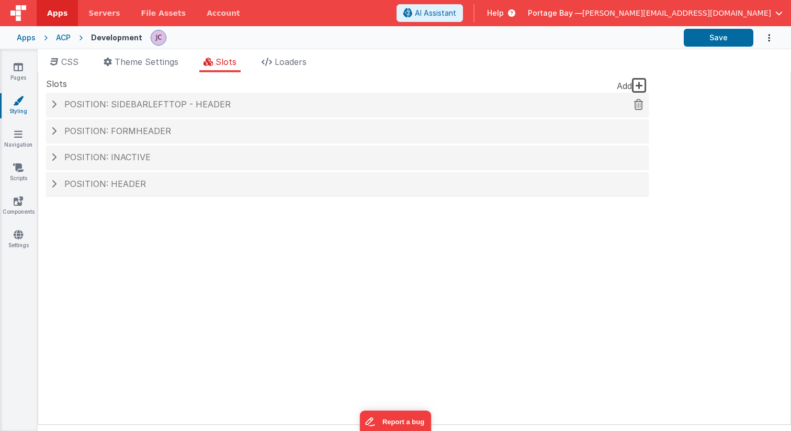
click at [54, 104] on span at bounding box center [53, 104] width 5 height 8
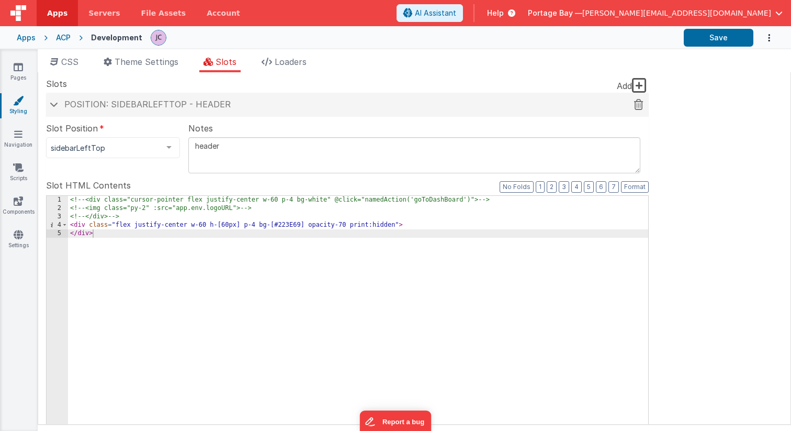
click at [54, 104] on span at bounding box center [54, 104] width 8 height 5
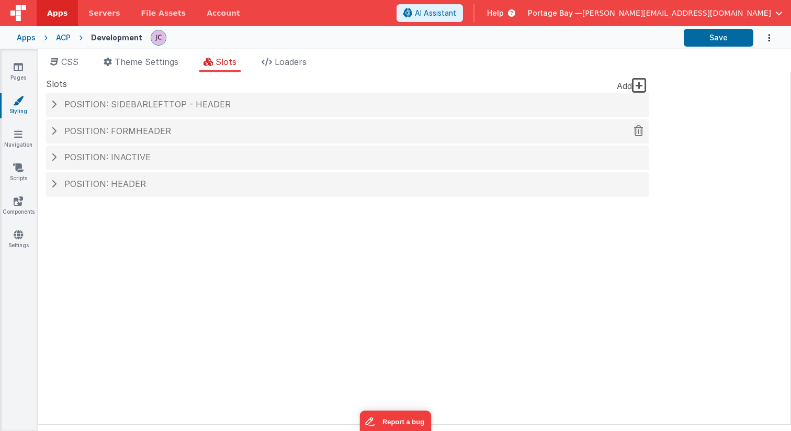
click at [55, 129] on span at bounding box center [53, 131] width 5 height 8
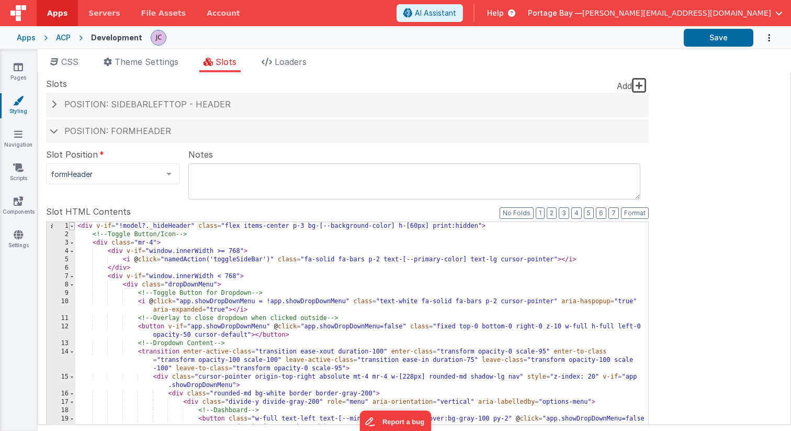
click at [71, 225] on span at bounding box center [72, 226] width 6 height 8
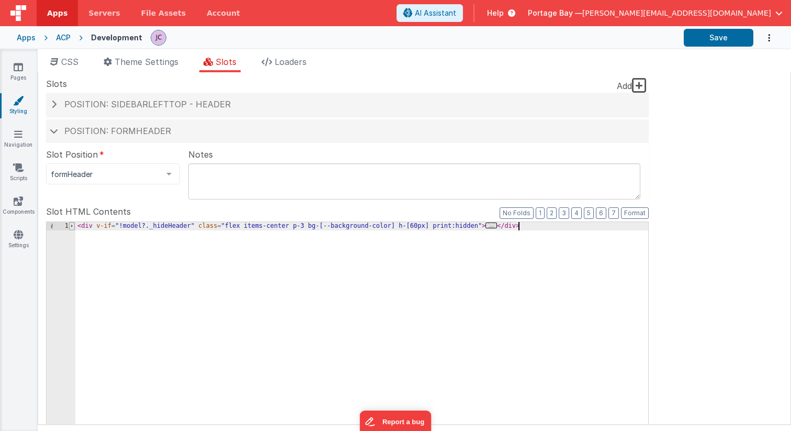
click at [71, 225] on span at bounding box center [72, 226] width 6 height 8
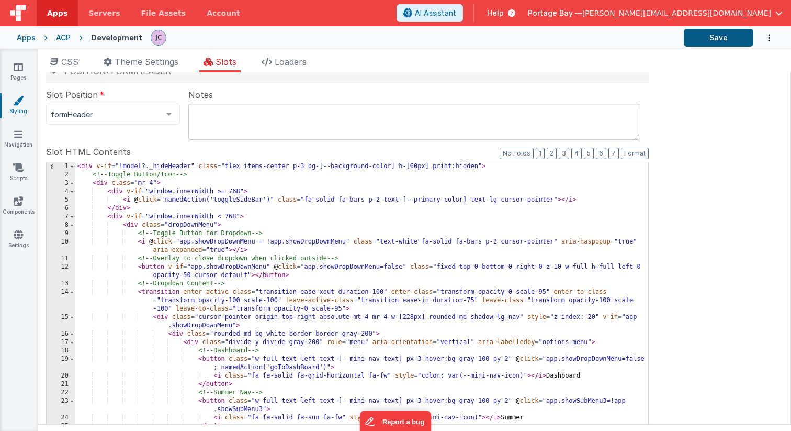
scroll to position [73, 0]
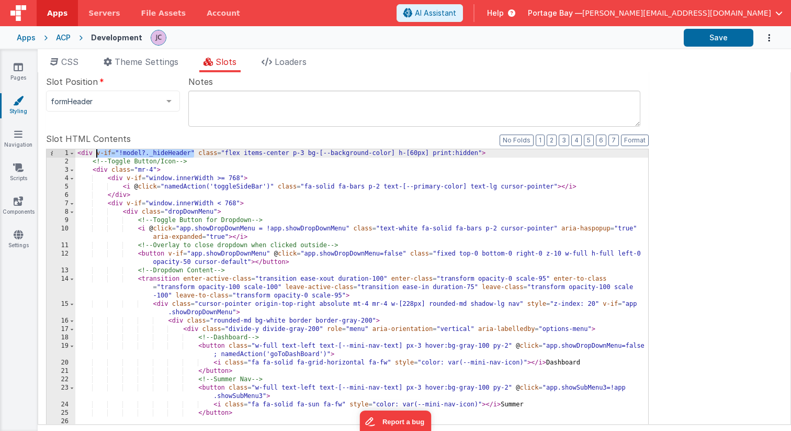
drag, startPoint x: 193, startPoint y: 152, endPoint x: 96, endPoint y: 151, distance: 96.8
click at [96, 151] on div "< div v-if = "!model?._hideHeader" class = "flex items-center p-3 bg-[--backgro…" at bounding box center [361, 335] width 573 height 373
click at [56, 9] on span "Apps" at bounding box center [57, 13] width 20 height 10
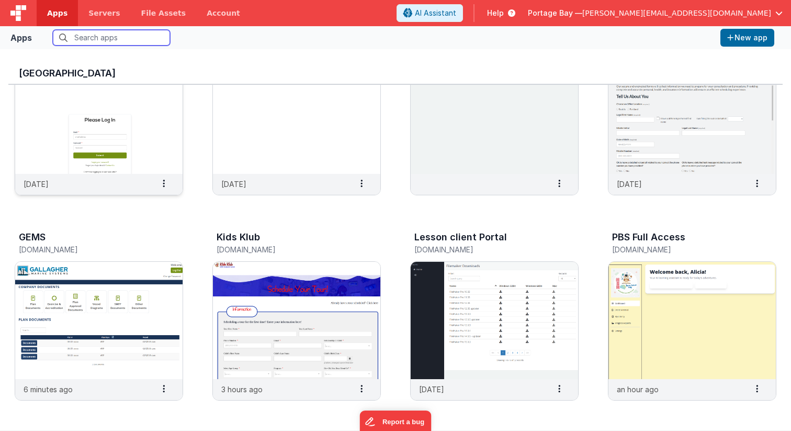
scroll to position [78, 0]
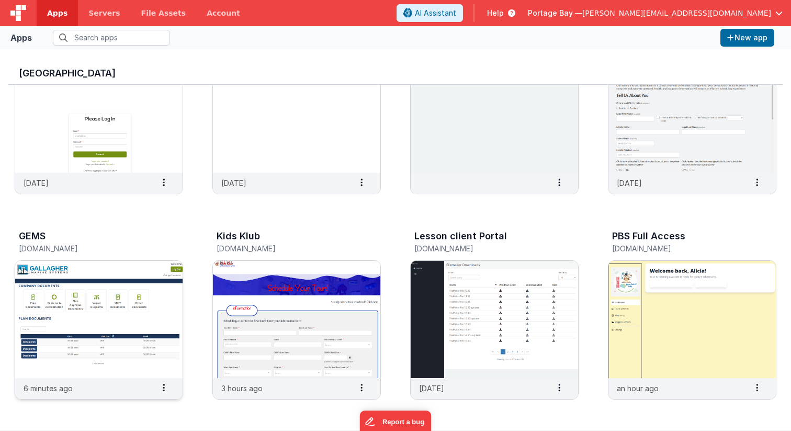
click at [117, 304] on img at bounding box center [99, 319] width 168 height 117
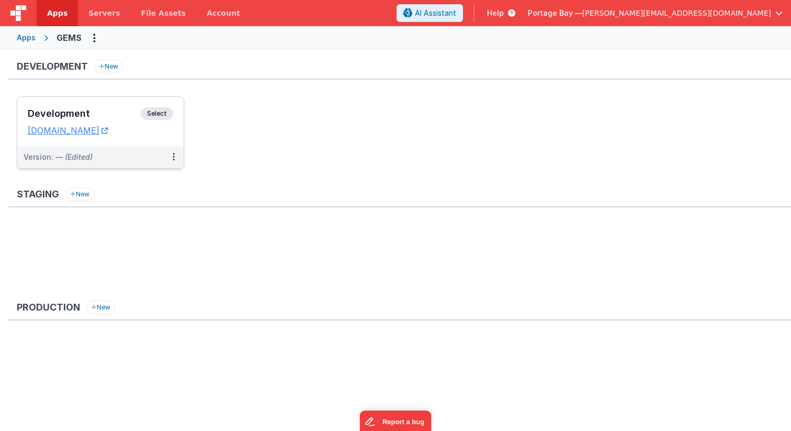
click at [159, 115] on span "Select" at bounding box center [157, 113] width 32 height 13
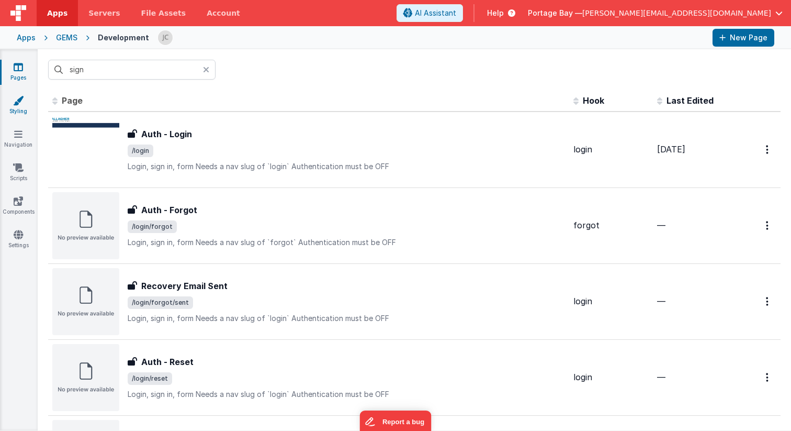
click at [18, 103] on icon at bounding box center [18, 100] width 10 height 10
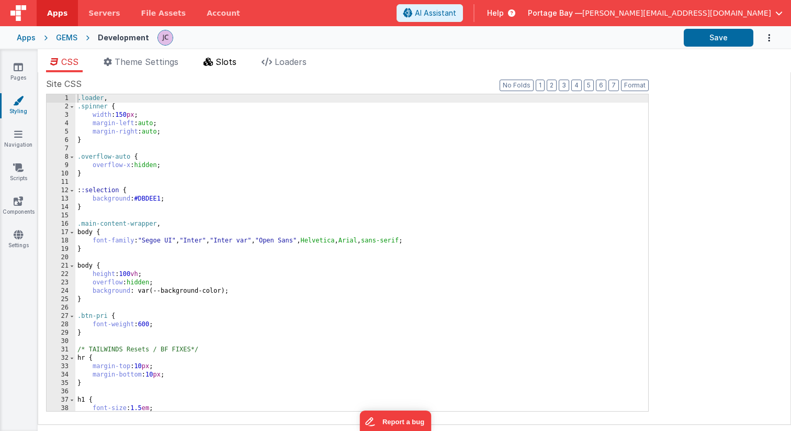
click at [220, 60] on span "Slots" at bounding box center [226, 62] width 21 height 10
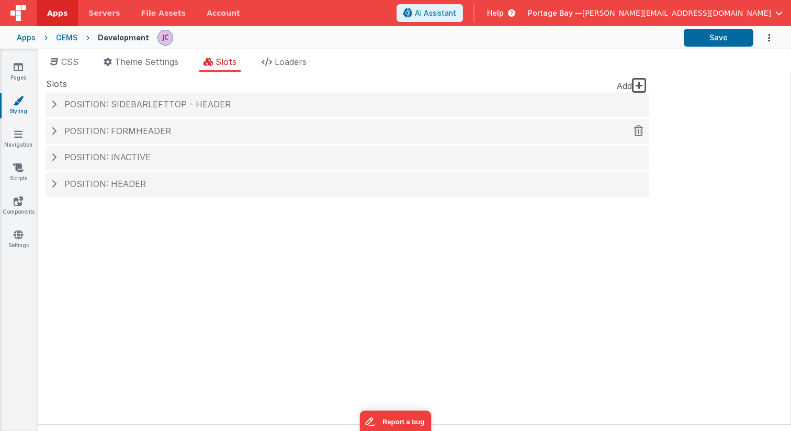
click at [54, 129] on span at bounding box center [53, 131] width 5 height 8
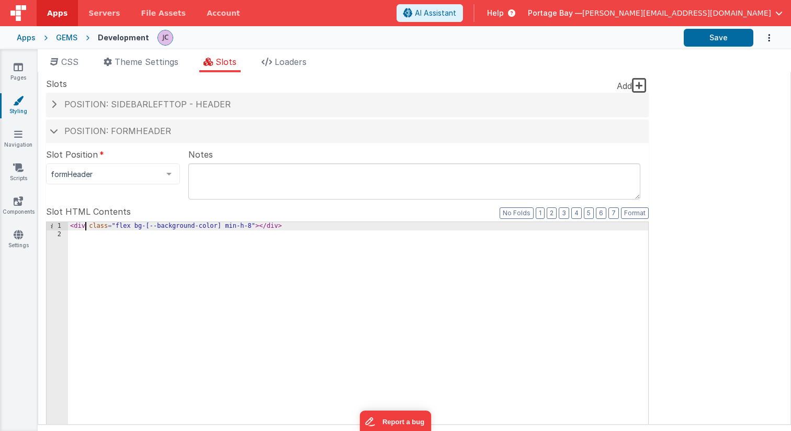
click at [86, 226] on div "< div class = "flex bg-[--background-color] min-h-8" > </ div >" at bounding box center [358, 400] width 580 height 356
click at [714, 39] on button "Save" at bounding box center [719, 38] width 70 height 18
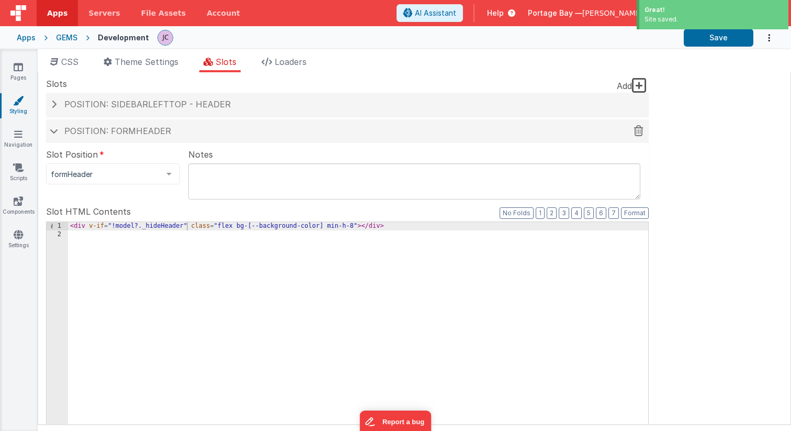
click at [57, 132] on span at bounding box center [54, 130] width 8 height 5
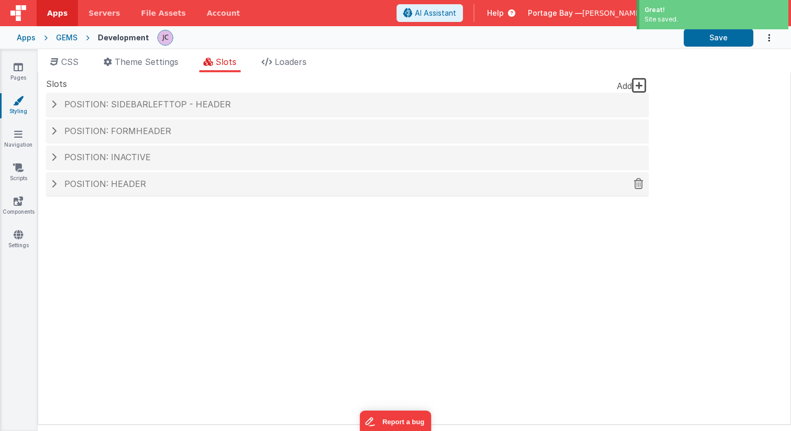
click at [54, 183] on span at bounding box center [53, 184] width 5 height 8
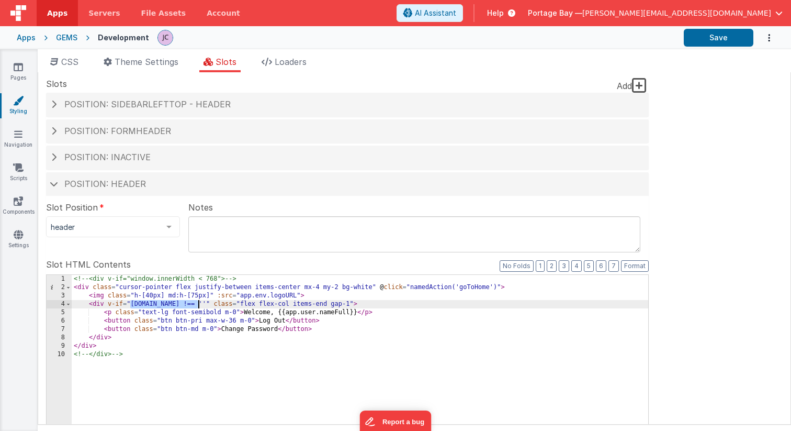
drag, startPoint x: 131, startPoint y: 303, endPoint x: 197, endPoint y: 303, distance: 66.0
drag, startPoint x: 108, startPoint y: 303, endPoint x: 202, endPoint y: 304, distance: 93.7
click at [708, 39] on button "Save" at bounding box center [719, 38] width 70 height 18
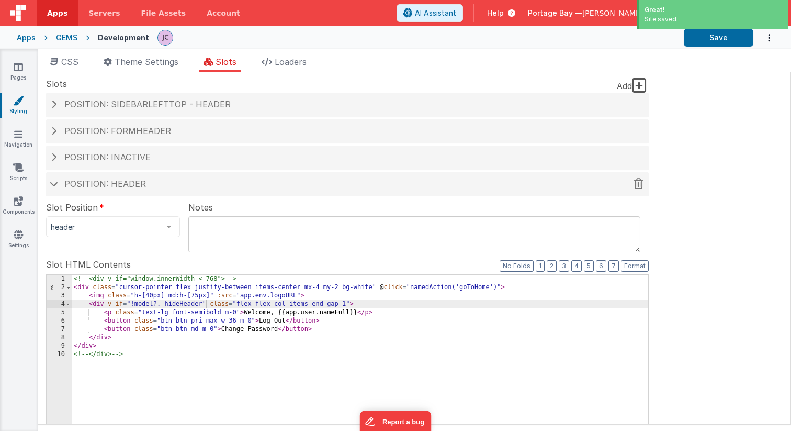
click at [55, 185] on span at bounding box center [54, 183] width 8 height 5
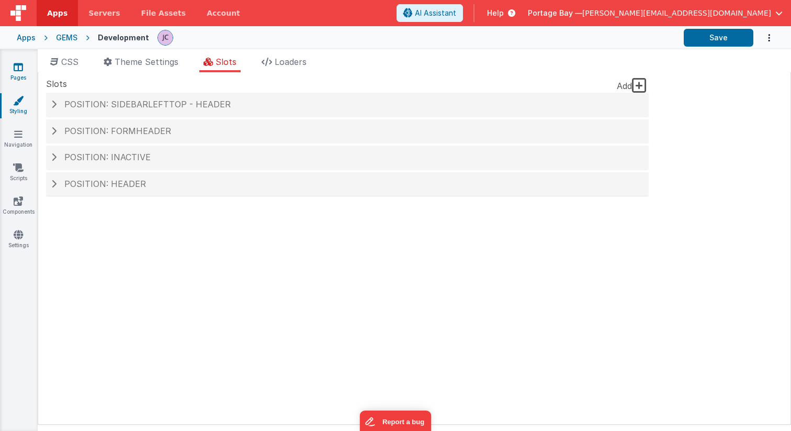
click at [21, 68] on icon at bounding box center [18, 67] width 9 height 10
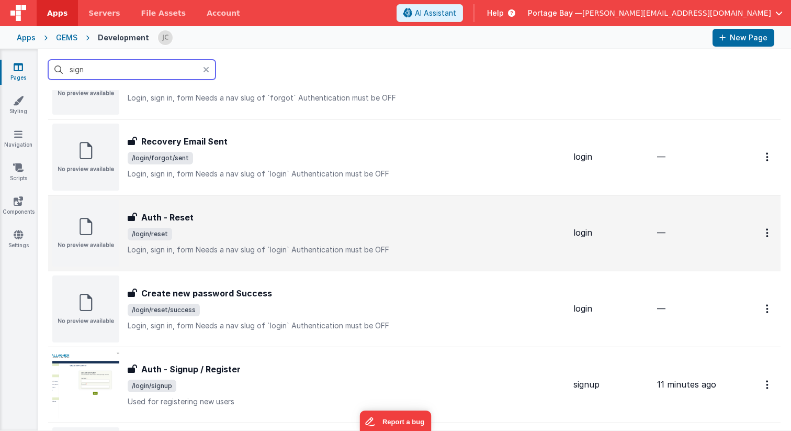
scroll to position [181, 0]
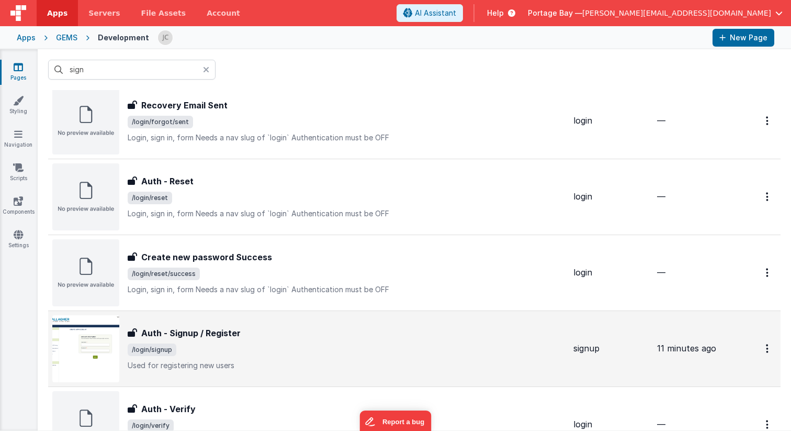
click at [361, 342] on div "Auth - Signup / Register Auth - Signup / Register /login/signup Used for regist…" at bounding box center [347, 349] width 438 height 44
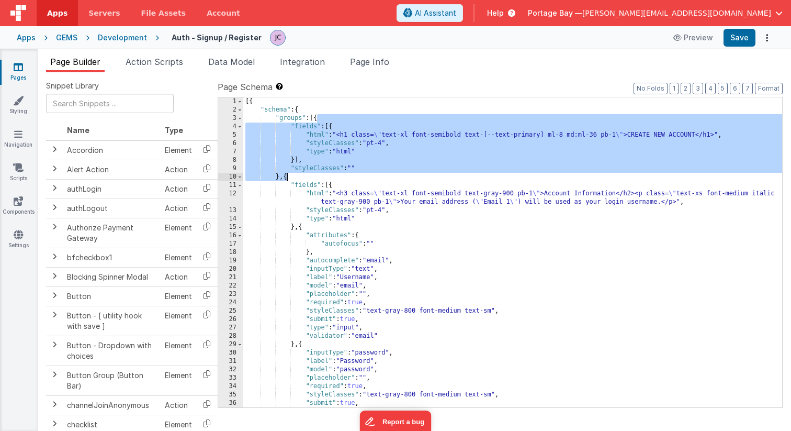
drag, startPoint x: 317, startPoint y: 118, endPoint x: 285, endPoint y: 175, distance: 64.9
click at [285, 175] on div "[{ "schema" : { "groups" : [{ "fields" : [{ "html" : "<h1 class= \" text-xl fon…" at bounding box center [512, 260] width 539 height 327
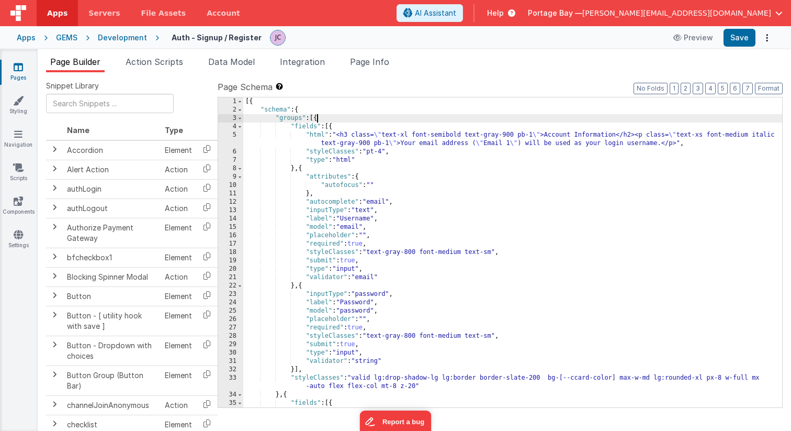
click at [314, 134] on div "[{ "schema" : { "groups" : [{ "fields" : [{ "html" : "<h3 class= \" text-xl fon…" at bounding box center [512, 260] width 539 height 327
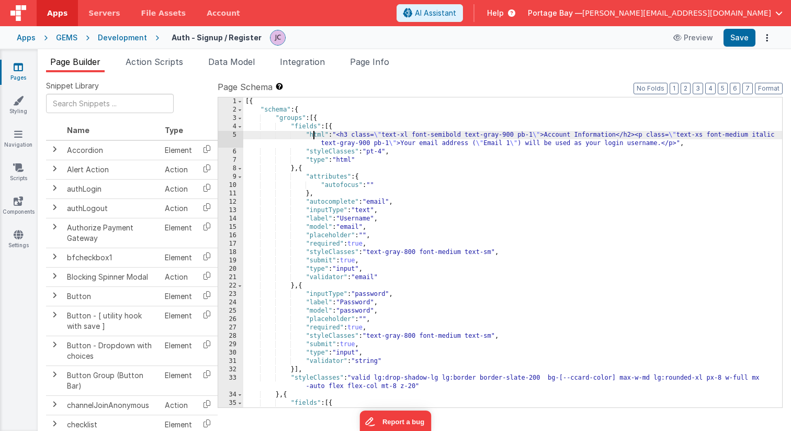
click at [236, 133] on div "5" at bounding box center [230, 139] width 25 height 17
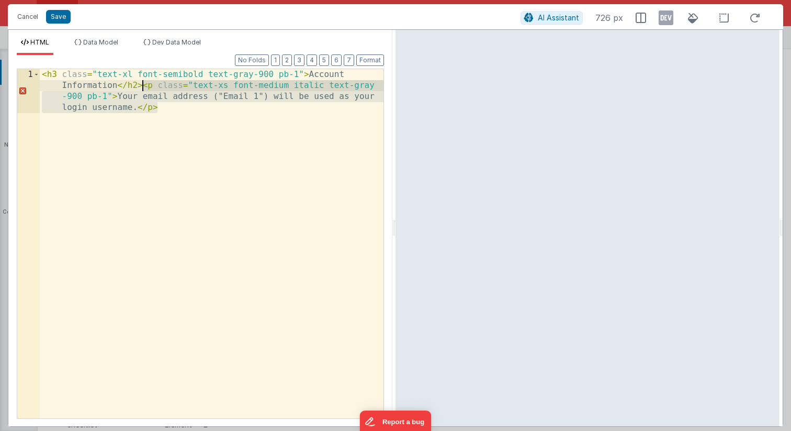
drag, startPoint x: 166, startPoint y: 109, endPoint x: 143, endPoint y: 88, distance: 30.8
click at [143, 88] on div "< h3 class = "text-xl font-semibold text-gray-900 pb-1" > Account Information <…" at bounding box center [212, 287] width 344 height 437
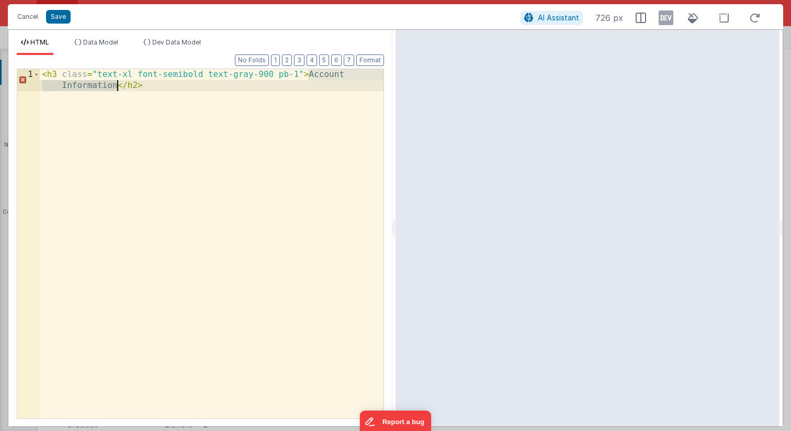
drag, startPoint x: 308, startPoint y: 72, endPoint x: 117, endPoint y: 88, distance: 192.2
click at [117, 88] on div "< h3 class = "text-xl font-semibold text-gray-900 pb-1" > Account Information <…" at bounding box center [212, 265] width 344 height 393
click at [374, 59] on button "Format" at bounding box center [370, 60] width 28 height 12
click at [63, 16] on button "Save" at bounding box center [58, 17] width 25 height 14
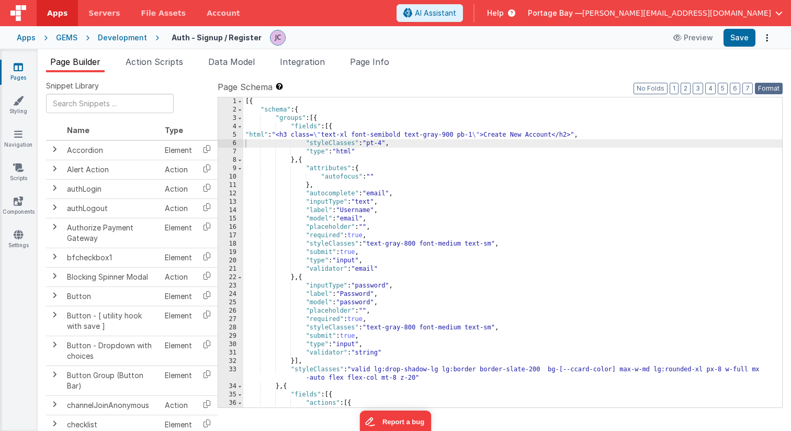
click at [776, 86] on button "Format" at bounding box center [769, 89] width 28 height 12
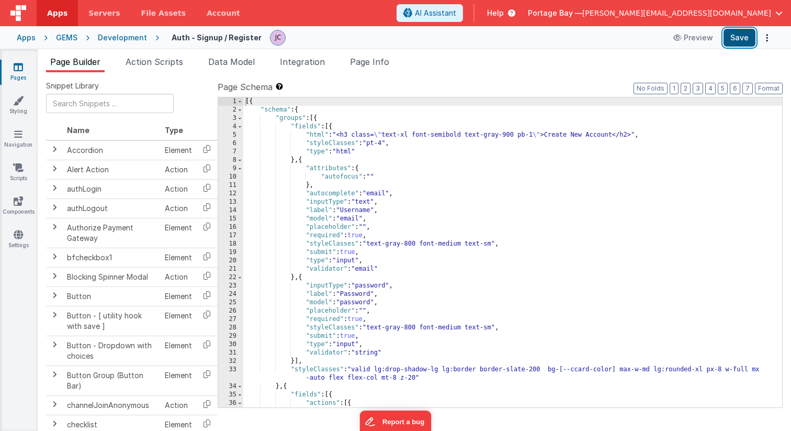
click at [740, 38] on button "Save" at bounding box center [740, 38] width 32 height 18
click at [20, 66] on icon at bounding box center [18, 67] width 9 height 10
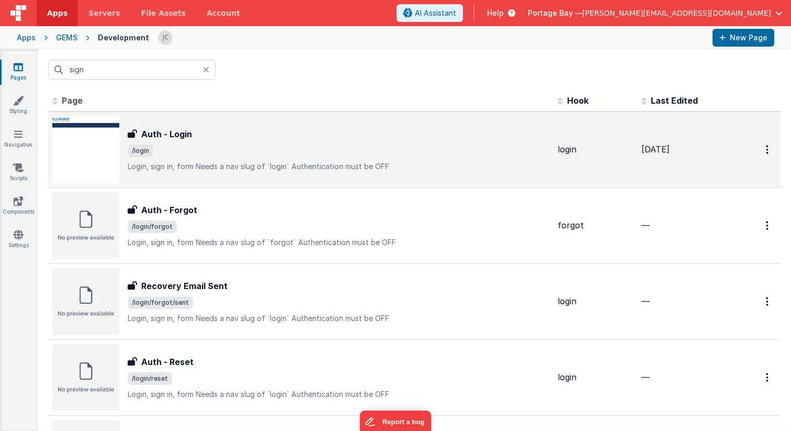
click at [257, 145] on span "/login" at bounding box center [339, 150] width 422 height 13
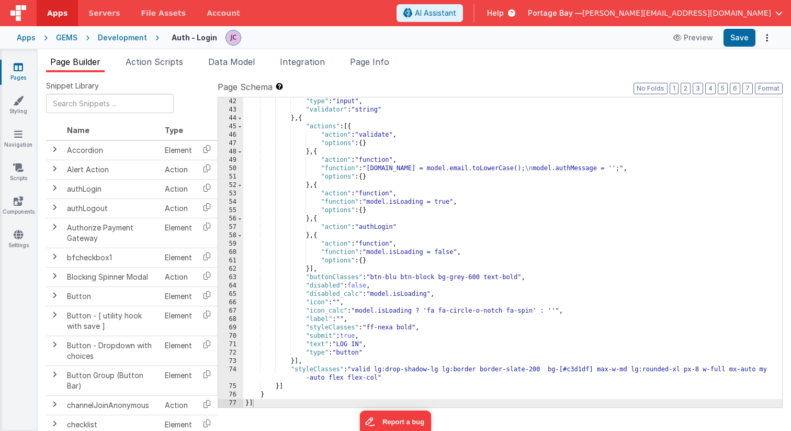
scroll to position [351, 0]
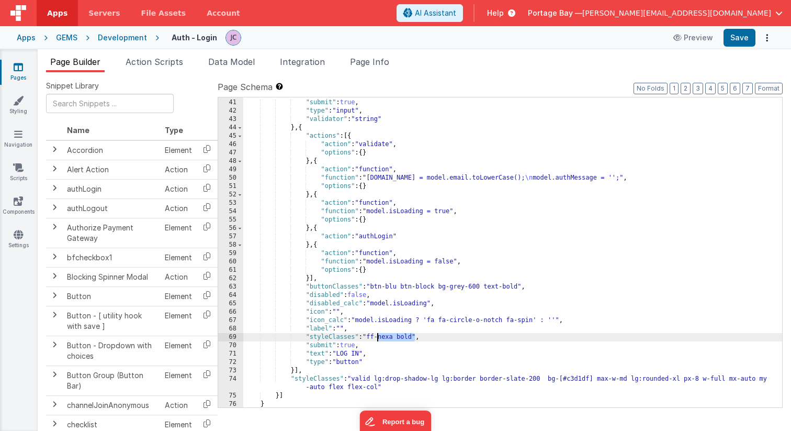
drag, startPoint x: 416, startPoint y: 337, endPoint x: 378, endPoint y: 336, distance: 37.7
click at [378, 336] on div ""styleClasses" : " text-[--gems-blue] font-medium text-sm" , "submit" : true , …" at bounding box center [512, 253] width 539 height 327
click at [399, 336] on div ""styleClasses" : " text-[--gems-blue] font-medium text-sm" , "submit" : true , …" at bounding box center [512, 253] width 539 height 327
click at [736, 40] on button "Save" at bounding box center [740, 38] width 32 height 18
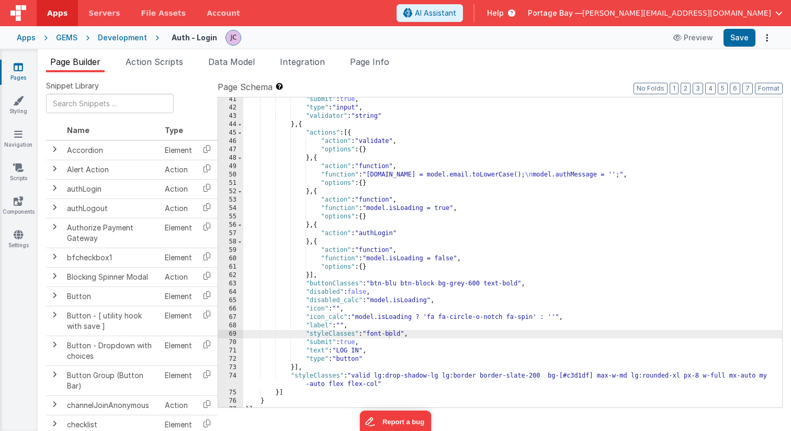
scroll to position [360, 0]
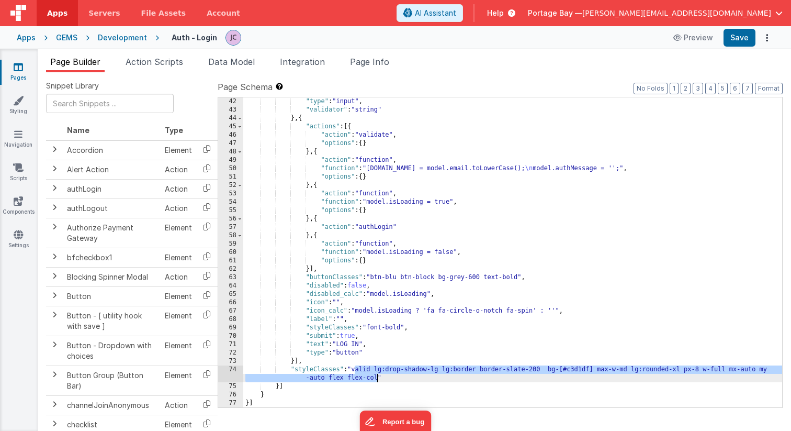
drag, startPoint x: 355, startPoint y: 369, endPoint x: 376, endPoint y: 378, distance: 22.7
click at [376, 378] on div ""type" : "input" , "validator" : "string" } , { "actions" : [{ "action" : "vali…" at bounding box center [512, 260] width 539 height 327
click at [127, 36] on div "Development" at bounding box center [122, 37] width 49 height 10
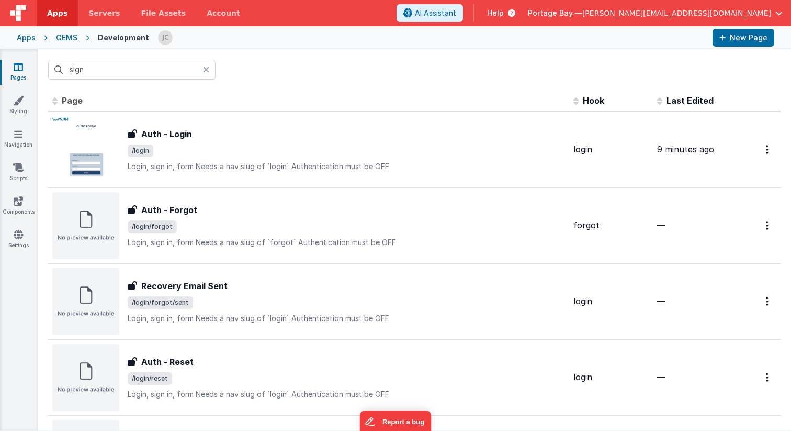
click at [204, 68] on icon at bounding box center [206, 69] width 6 height 8
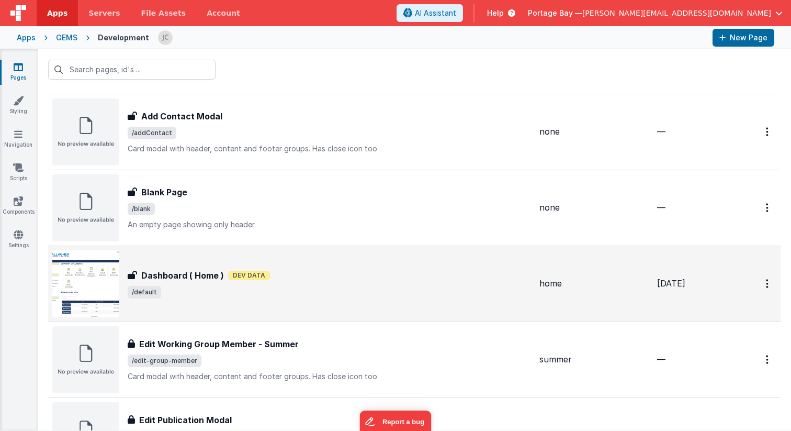
scroll to position [627, 0]
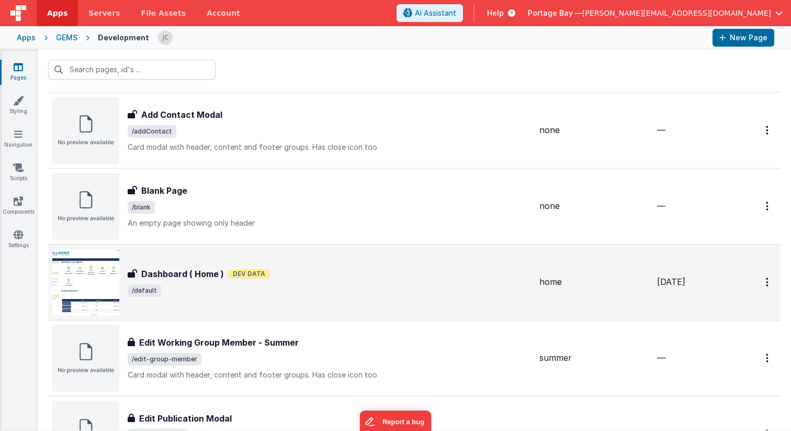
click at [393, 277] on div "Dashboard ( Home ) Dev Data" at bounding box center [330, 273] width 404 height 13
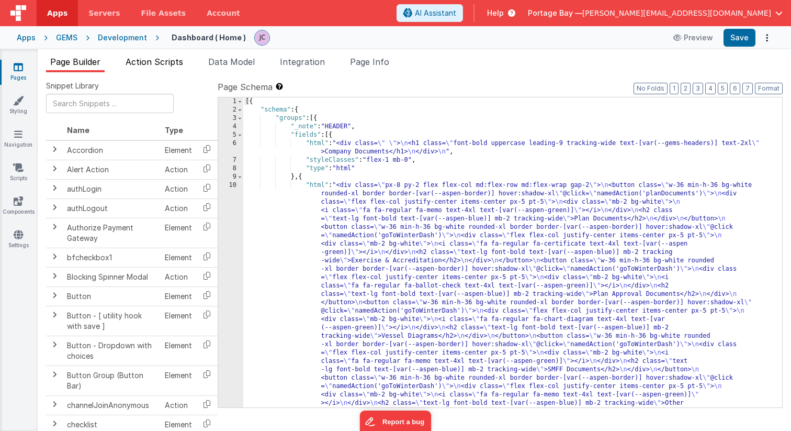
click at [159, 65] on span "Action Scripts" at bounding box center [155, 62] width 58 height 10
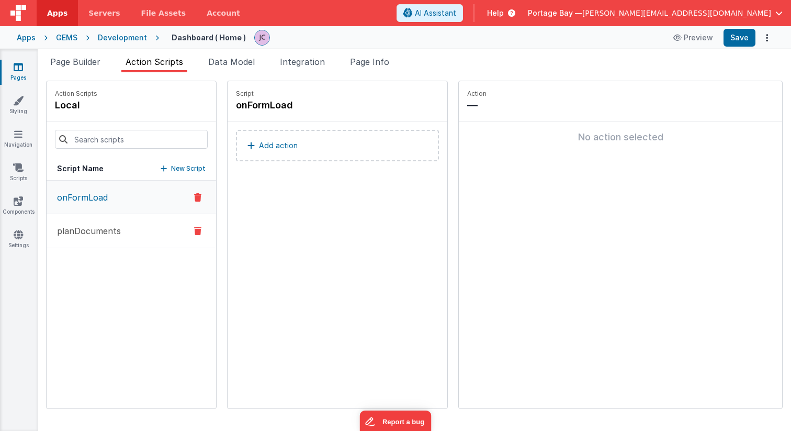
click at [130, 228] on button "planDocuments" at bounding box center [132, 231] width 170 height 34
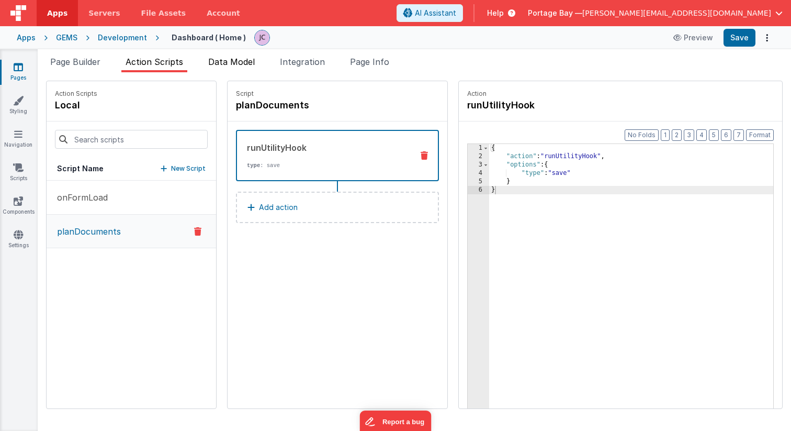
click at [226, 60] on span "Data Model" at bounding box center [231, 62] width 47 height 10
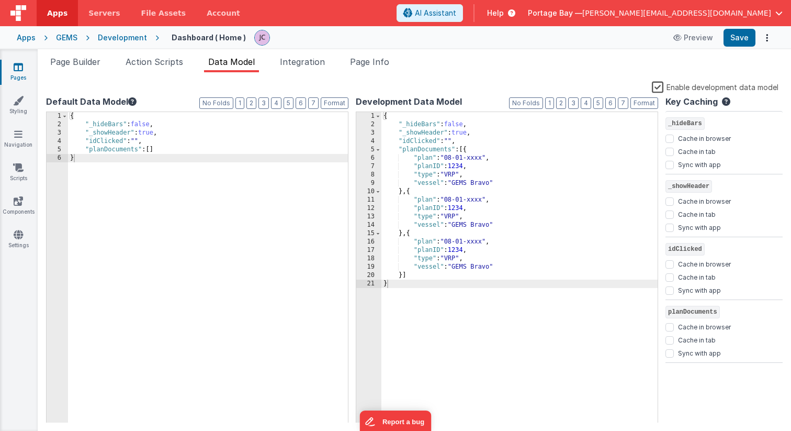
click at [660, 86] on label "Enable development data model" at bounding box center [715, 87] width 127 height 12
click at [0, 0] on input "Enable development data model" at bounding box center [0, 0] width 0 height 0
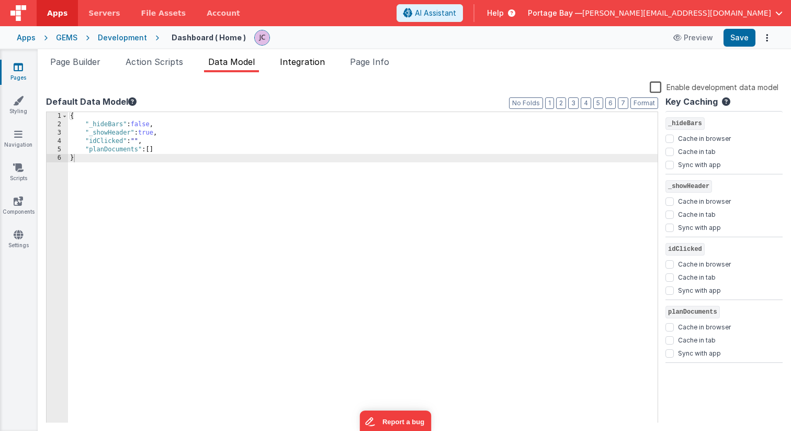
click at [298, 61] on span "Integration" at bounding box center [302, 62] width 45 height 10
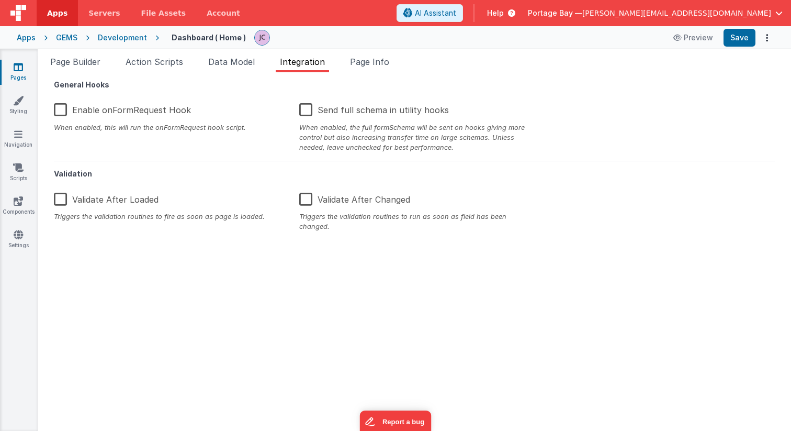
click at [61, 111] on label "Enable onFormRequest Hook" at bounding box center [122, 108] width 137 height 23
click at [0, 0] on input "Enable onFormRequest Hook" at bounding box center [0, 0] width 0 height 0
click at [382, 64] on span "Page Info" at bounding box center [369, 62] width 39 height 10
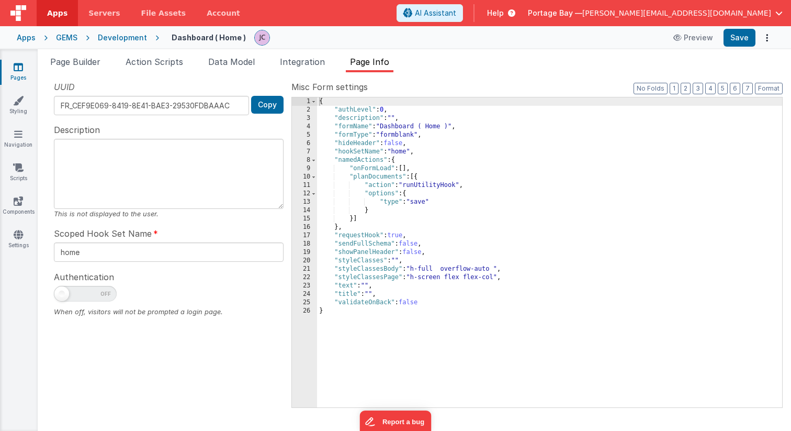
click at [65, 294] on span at bounding box center [61, 293] width 15 height 15
click at [62, 294] on input "checkbox" at bounding box center [58, 292] width 8 height 8
checkbox input "true"
click at [333, 63] on ul "Page Builder Action Scripts Data Model Integration Page Info" at bounding box center [415, 63] width 754 height 17
click at [300, 63] on span "Integration" at bounding box center [302, 62] width 45 height 10
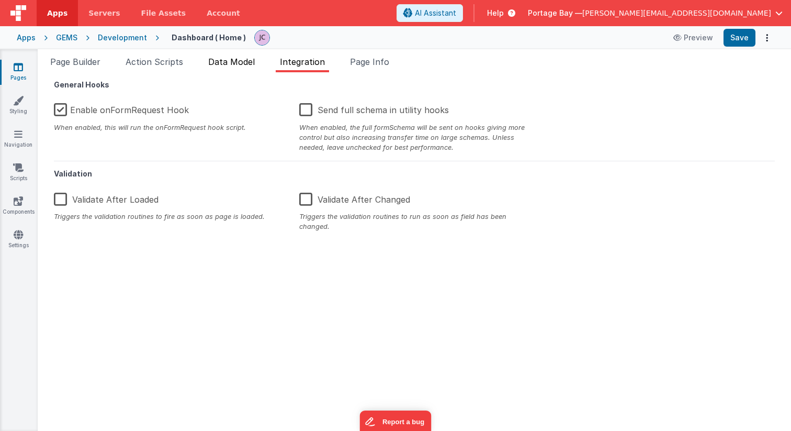
click at [234, 59] on span "Data Model" at bounding box center [231, 62] width 47 height 10
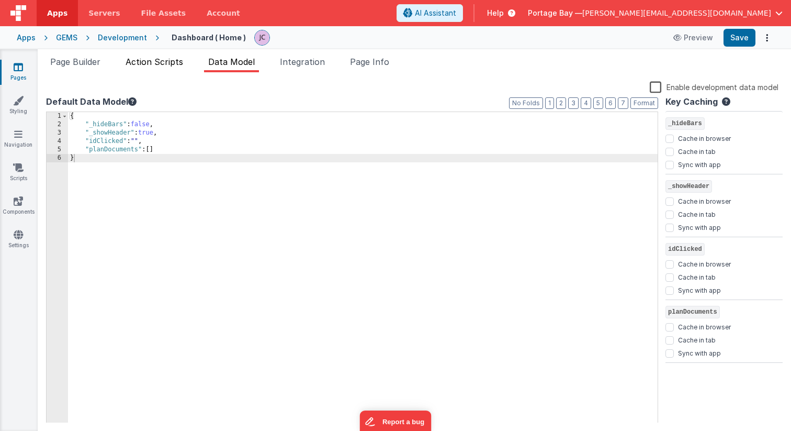
click at [151, 62] on span "Action Scripts" at bounding box center [155, 62] width 58 height 10
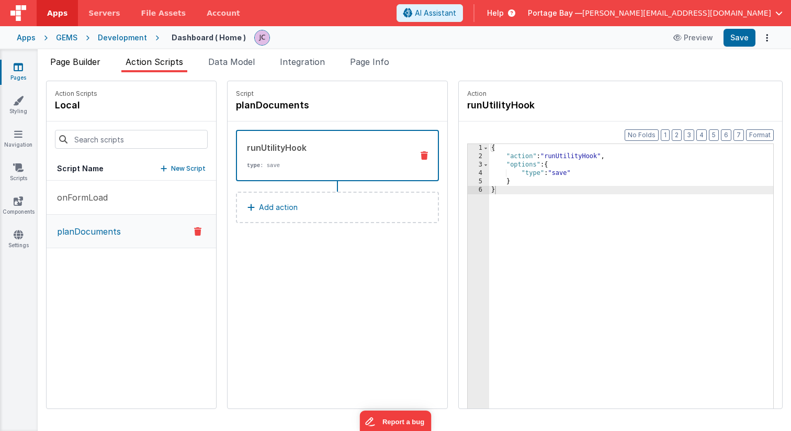
click at [69, 61] on span "Page Builder" at bounding box center [75, 62] width 50 height 10
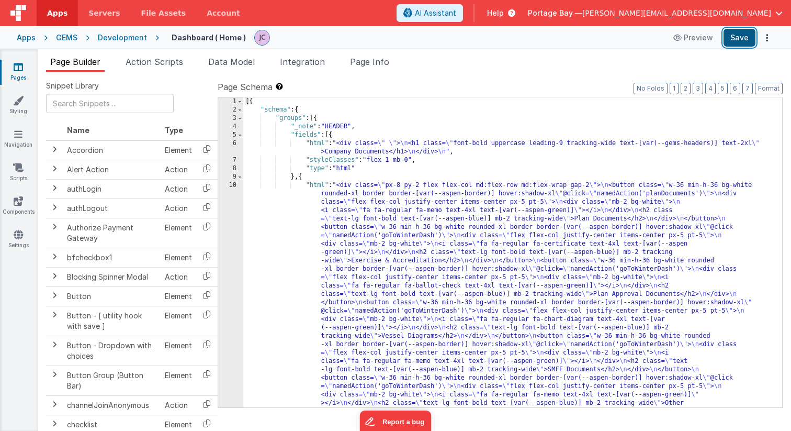
click at [736, 38] on button "Save" at bounding box center [740, 38] width 32 height 18
click at [151, 62] on span "Action Scripts" at bounding box center [155, 62] width 58 height 10
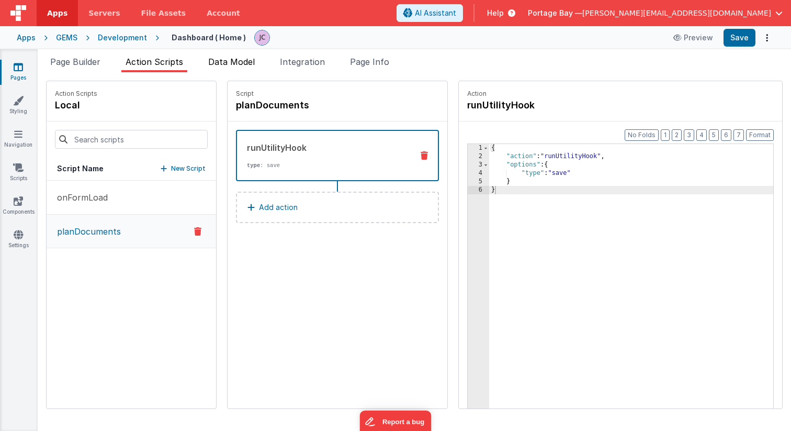
click at [244, 65] on span "Data Model" at bounding box center [231, 62] width 47 height 10
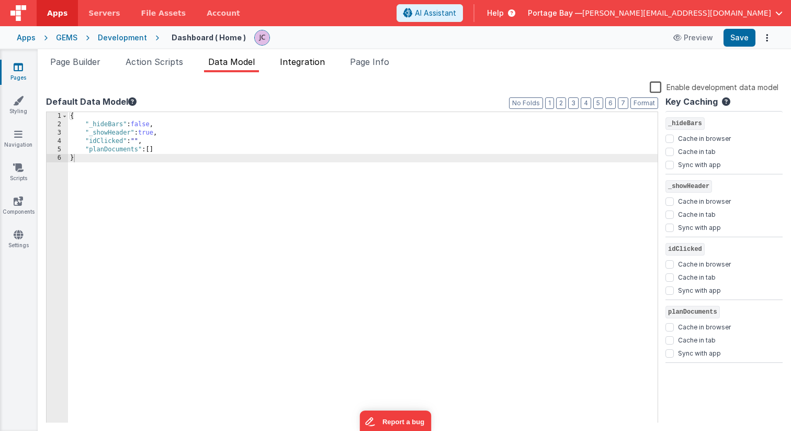
click at [308, 64] on span "Integration" at bounding box center [302, 62] width 45 height 10
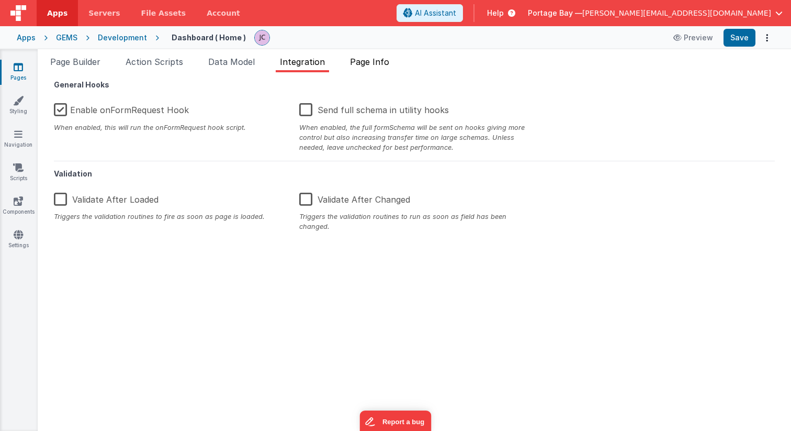
click at [373, 63] on span "Page Info" at bounding box center [369, 62] width 39 height 10
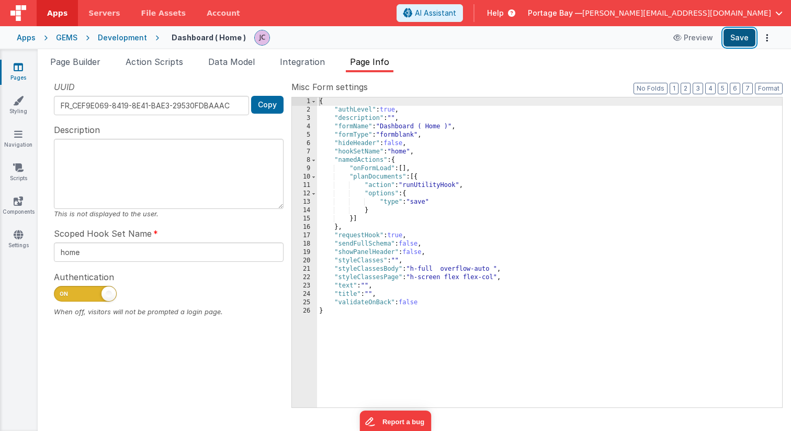
click at [738, 38] on button "Save" at bounding box center [740, 38] width 32 height 18
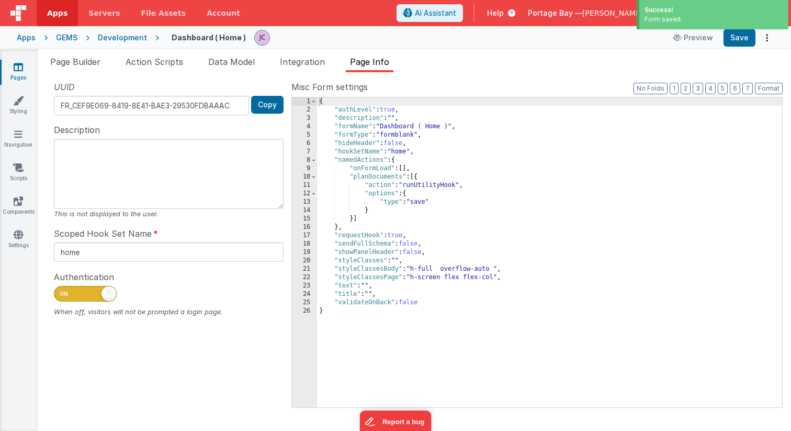
click at [125, 35] on div "Development" at bounding box center [122, 37] width 49 height 10
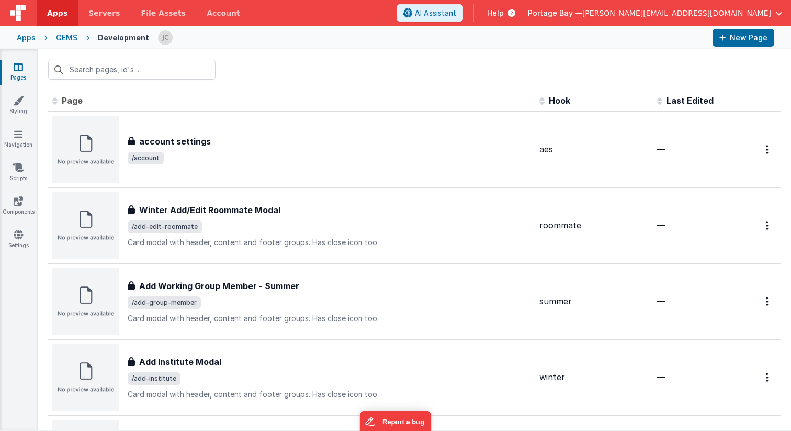
click at [668, 99] on span "Last Edited" at bounding box center [690, 100] width 47 height 10
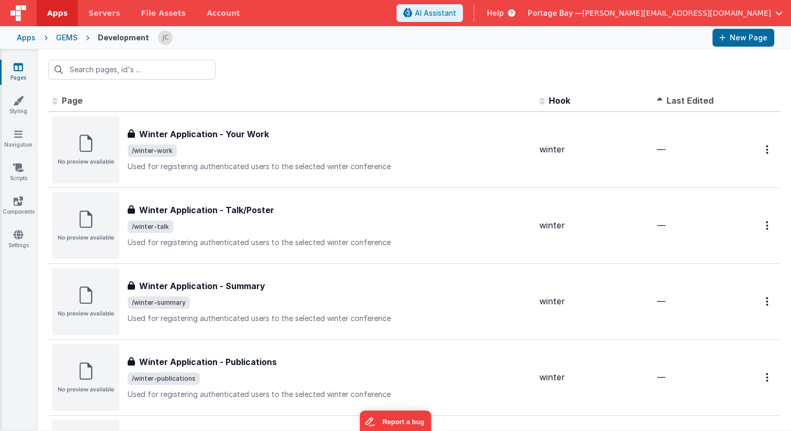
click at [668, 99] on span "Last Edited" at bounding box center [690, 100] width 47 height 10
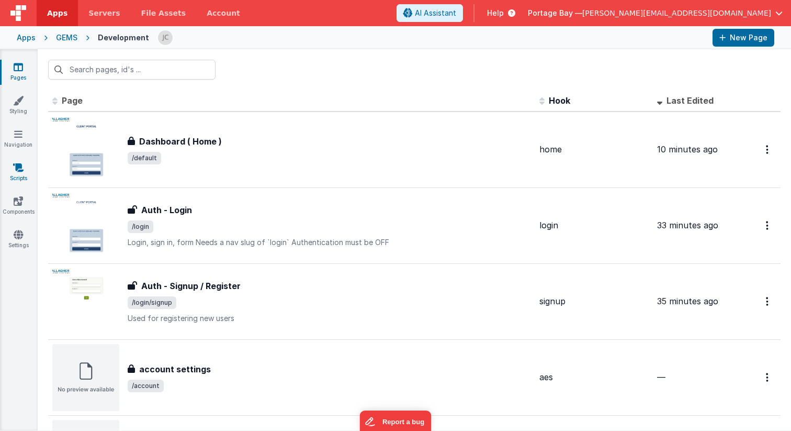
click at [15, 171] on icon at bounding box center [18, 167] width 10 height 10
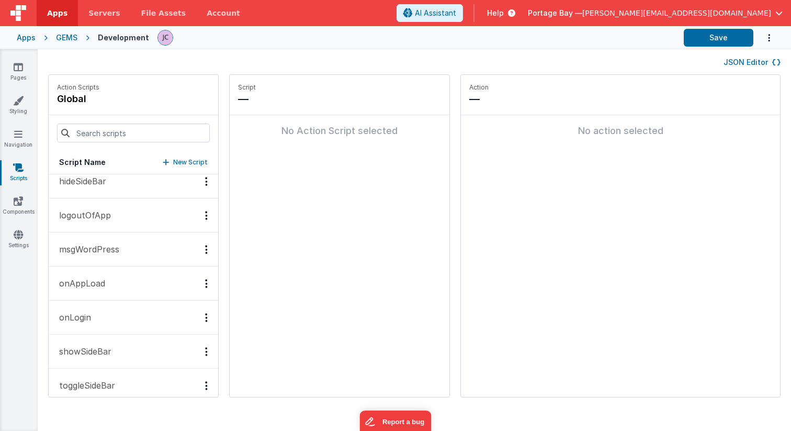
scroll to position [590, 0]
click at [93, 215] on p "logoutOfApp" at bounding box center [82, 213] width 58 height 13
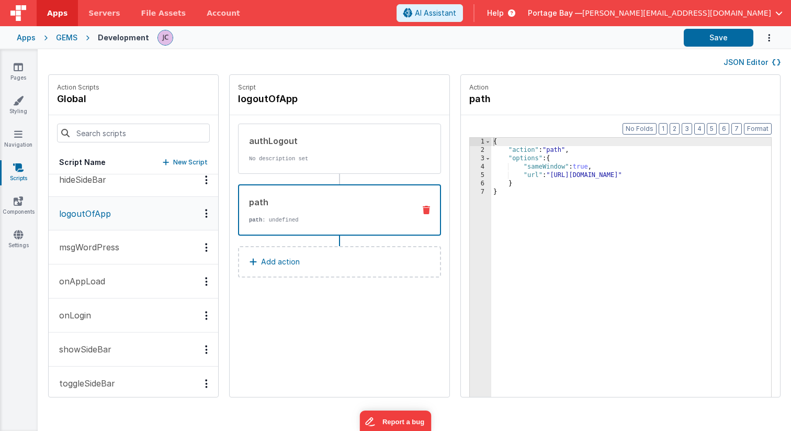
click at [302, 217] on p "path : undefined" at bounding box center [328, 220] width 158 height 8
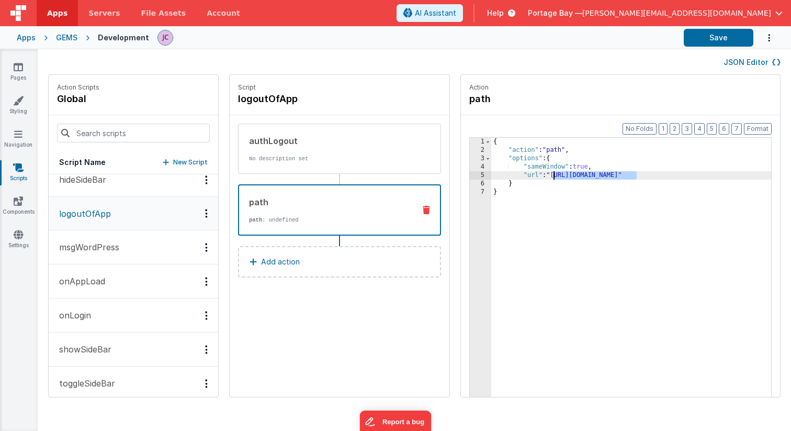
drag, startPoint x: 609, startPoint y: 174, endPoint x: 527, endPoint y: 176, distance: 81.7
click at [527, 176] on div "{ "action" : "path" , "options" : { "sameWindow" : true , "url" : "[URL][DOMAIN…" at bounding box center [645, 292] width 307 height 308
click at [712, 36] on button "Save" at bounding box center [719, 38] width 70 height 18
click at [718, 40] on button "Save" at bounding box center [719, 38] width 70 height 18
click at [69, 37] on div "GEMS" at bounding box center [66, 37] width 21 height 10
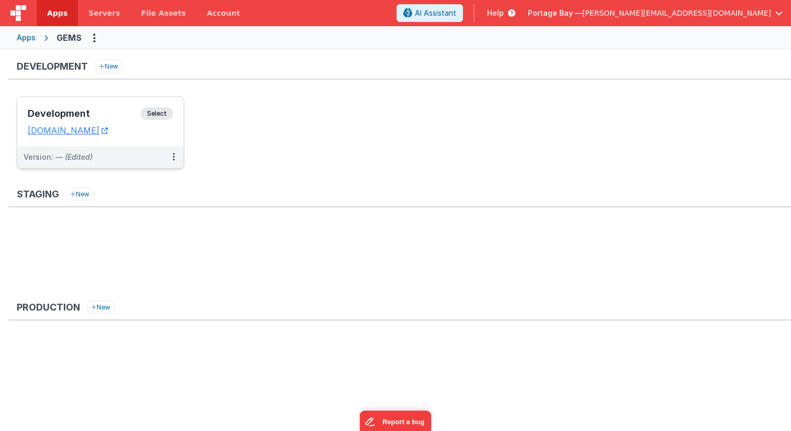
click at [161, 112] on span "Select" at bounding box center [157, 113] width 32 height 13
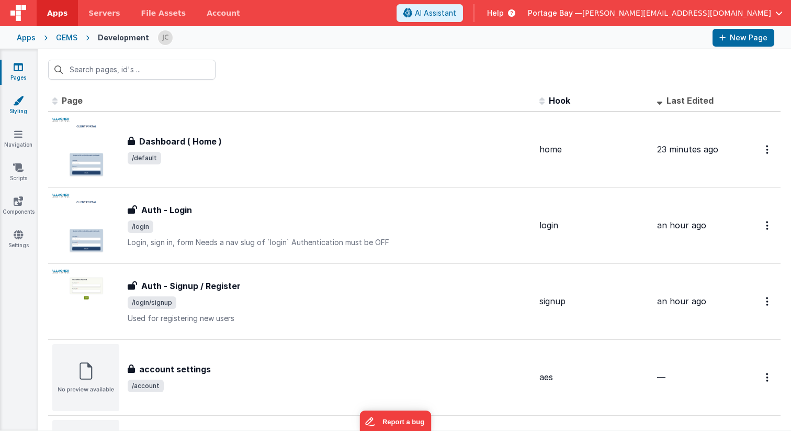
click at [19, 98] on icon at bounding box center [18, 100] width 10 height 10
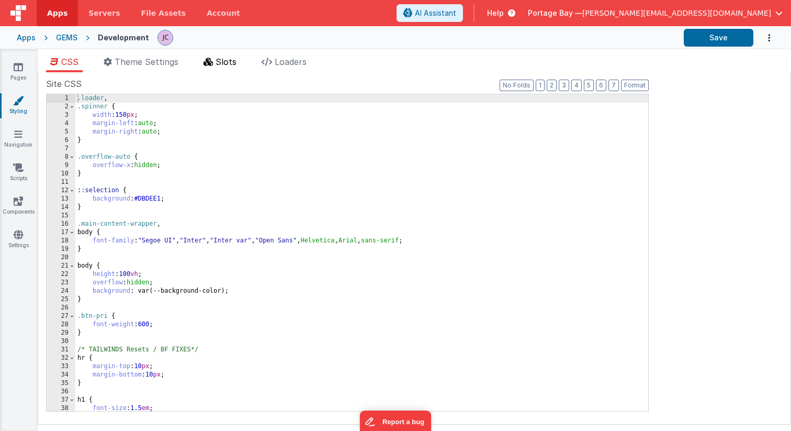
click at [221, 59] on span "Slots" at bounding box center [226, 62] width 21 height 10
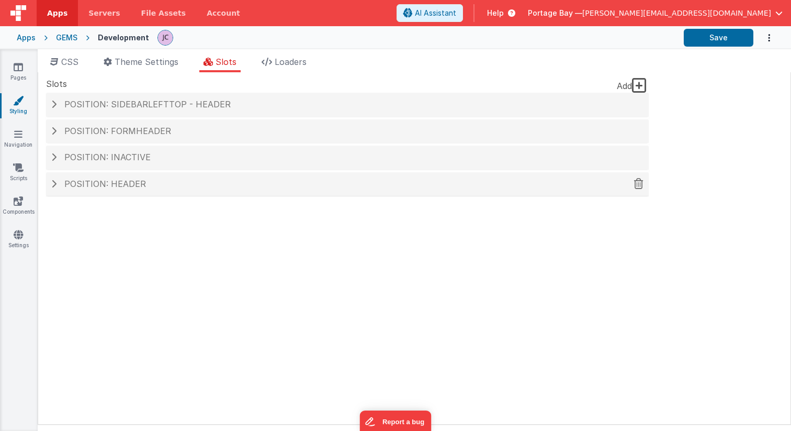
click at [54, 183] on span at bounding box center [53, 184] width 5 height 8
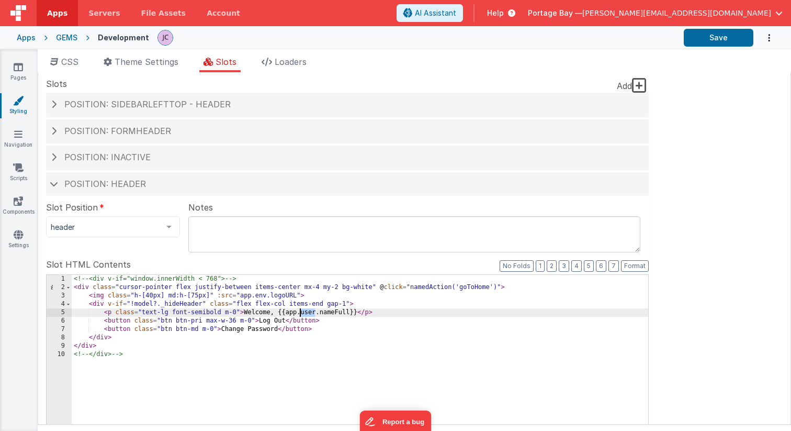
drag, startPoint x: 315, startPoint y: 312, endPoint x: 301, endPoint y: 311, distance: 14.1
drag, startPoint x: 348, startPoint y: 312, endPoint x: 320, endPoint y: 311, distance: 28.3
click at [717, 39] on button "Save" at bounding box center [719, 38] width 70 height 18
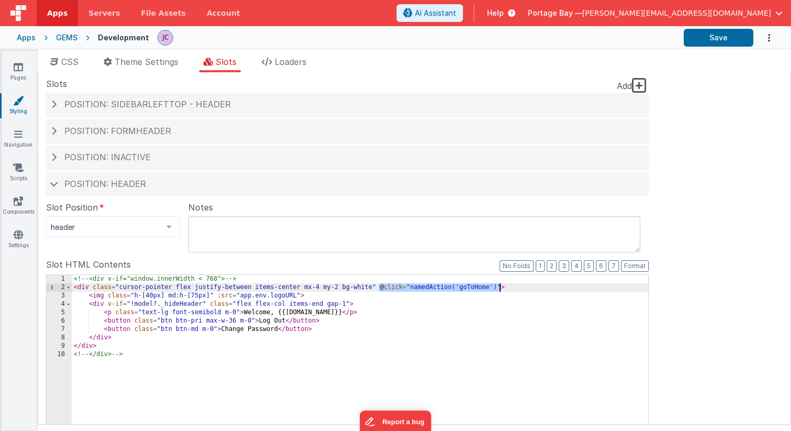
drag, startPoint x: 379, startPoint y: 287, endPoint x: 499, endPoint y: 287, distance: 119.9
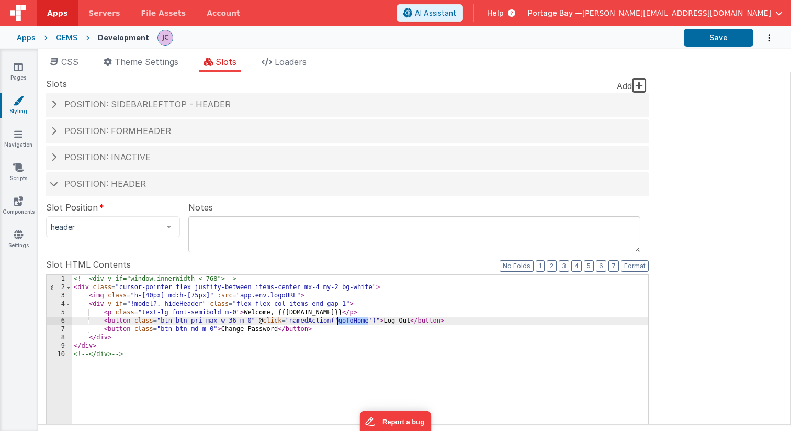
drag, startPoint x: 367, startPoint y: 321, endPoint x: 338, endPoint y: 322, distance: 29.3
click at [720, 38] on button "Save" at bounding box center [719, 38] width 70 height 18
click at [52, 183] on span at bounding box center [54, 183] width 8 height 5
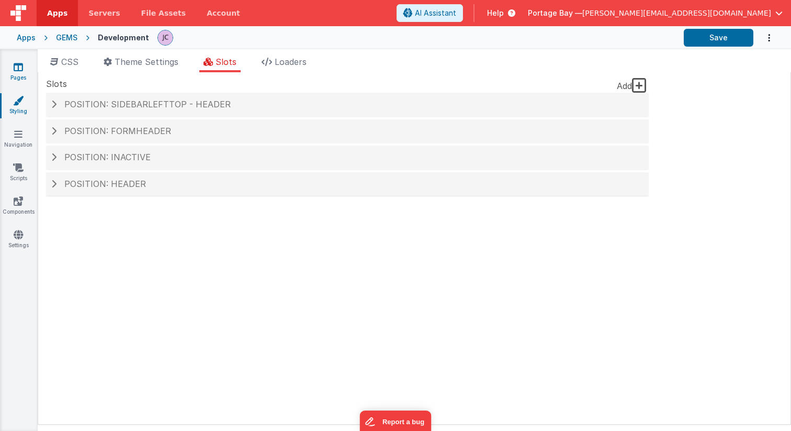
click at [15, 68] on icon at bounding box center [18, 67] width 9 height 10
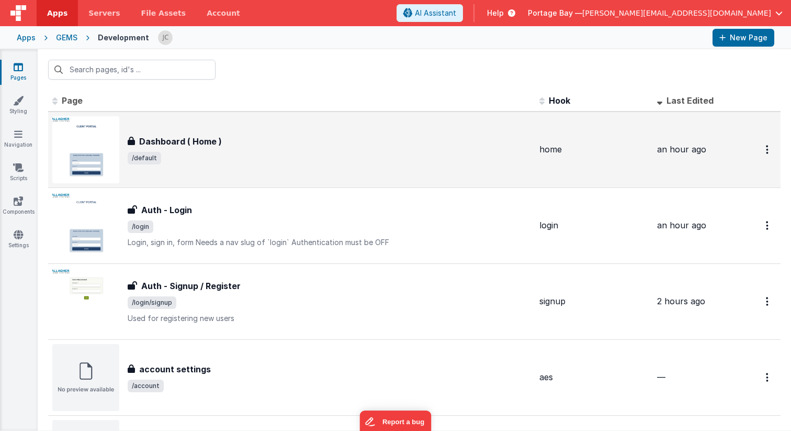
click at [249, 148] on div "Dashboard ( Home ) Dashboard ( Home ) /default" at bounding box center [330, 149] width 404 height 29
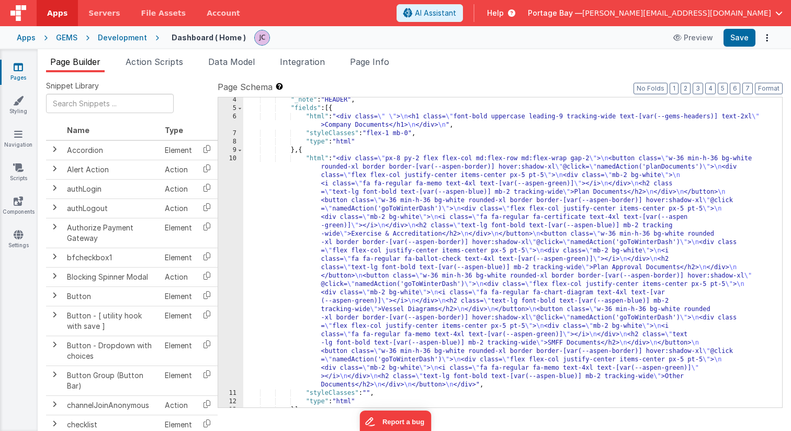
scroll to position [27, 0]
click at [314, 158] on div ""_note" : "HEADER" , "fields" : [{ "html" : "<div class= \" \" > \n <h1 class= …" at bounding box center [512, 259] width 539 height 327
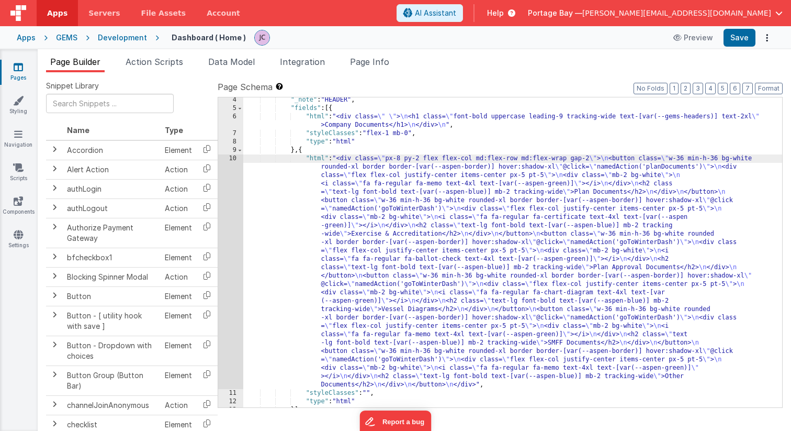
click at [229, 159] on div "10" at bounding box center [230, 271] width 25 height 235
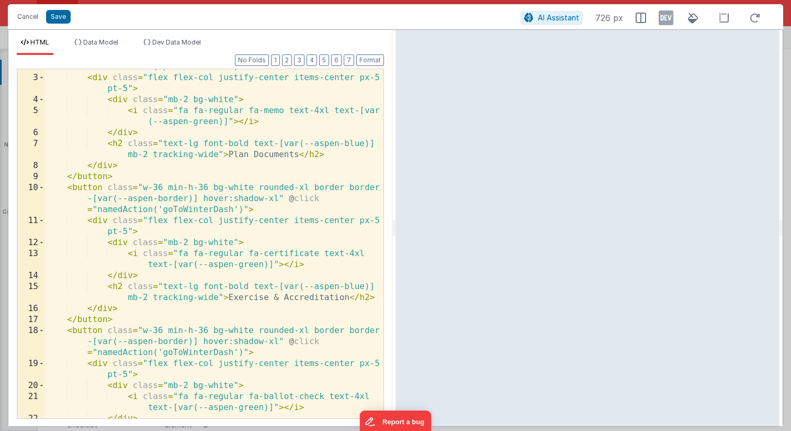
scroll to position [72, 0]
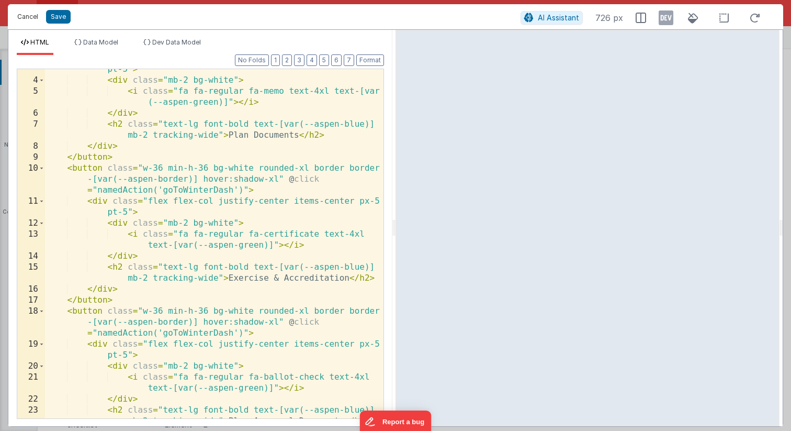
click at [30, 18] on button "Cancel" at bounding box center [27, 16] width 31 height 15
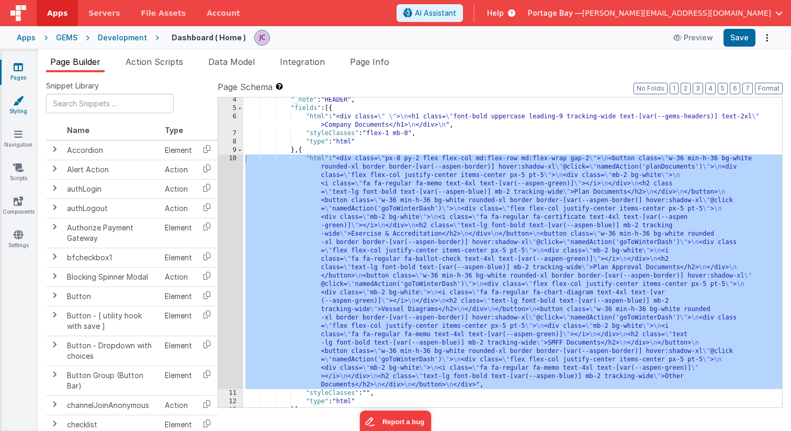
click at [19, 107] on link "Styling" at bounding box center [18, 105] width 38 height 21
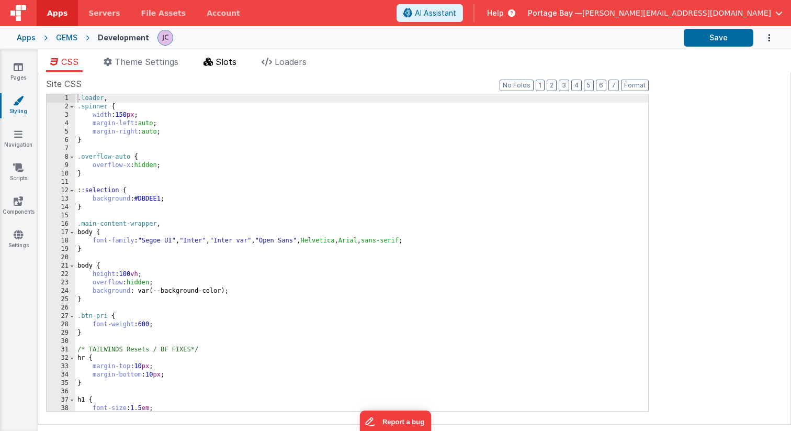
click at [226, 63] on span "Slots" at bounding box center [226, 62] width 21 height 10
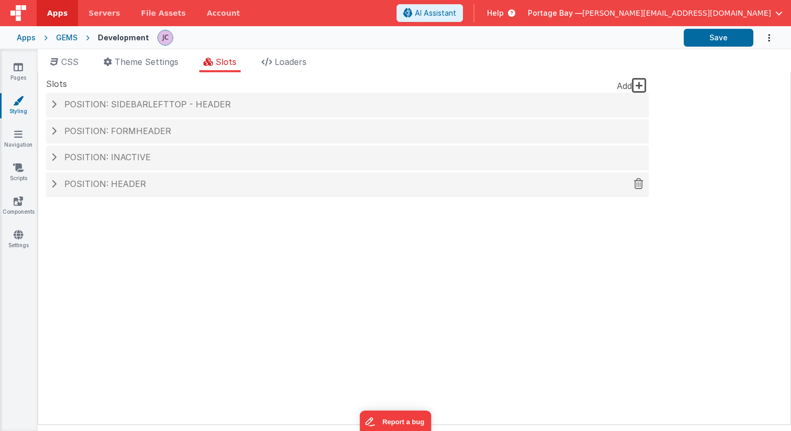
click at [59, 182] on h4 "Position: header" at bounding box center [347, 184] width 593 height 9
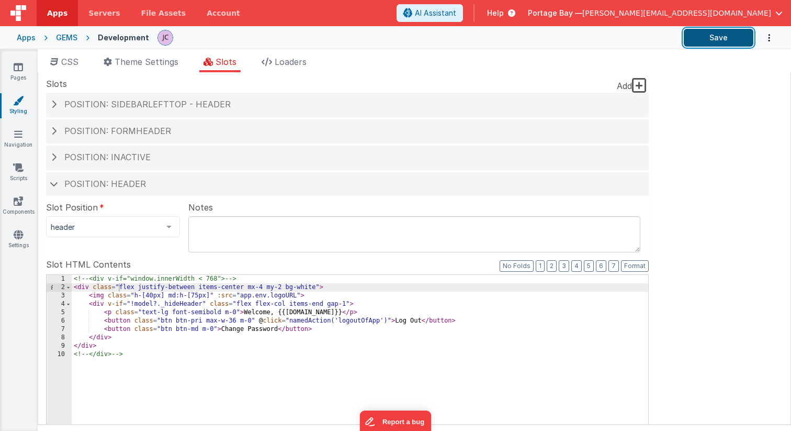
click at [723, 41] on button "Save" at bounding box center [719, 38] width 70 height 18
click at [52, 184] on span at bounding box center [54, 183] width 8 height 5
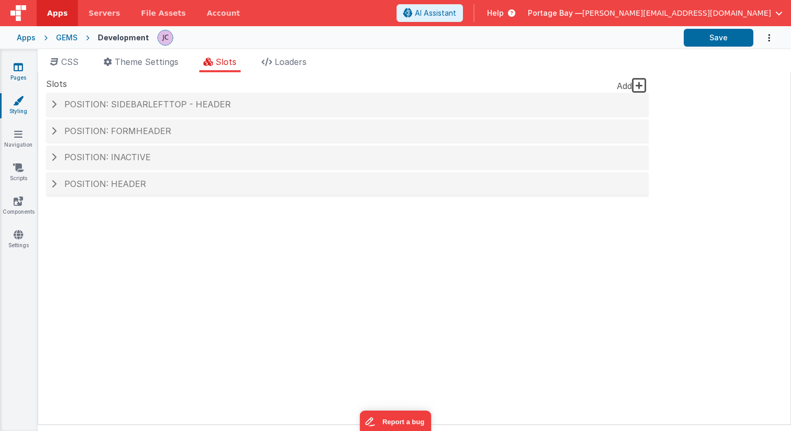
click at [24, 64] on link "Pages" at bounding box center [18, 72] width 38 height 21
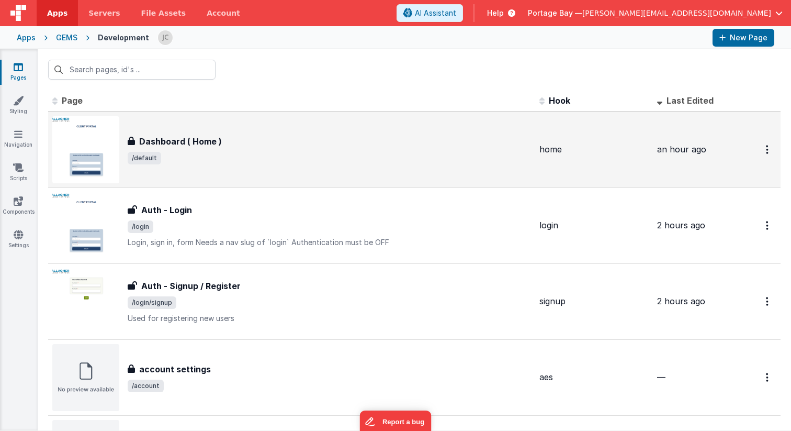
click at [314, 153] on span "/default" at bounding box center [330, 158] width 404 height 13
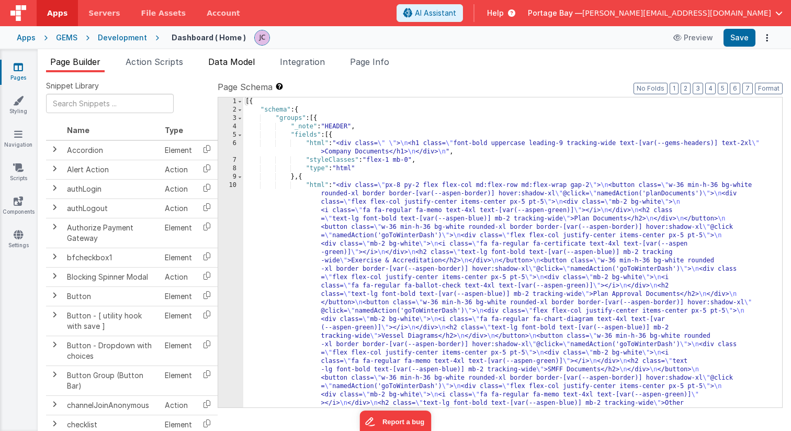
click at [219, 63] on span "Data Model" at bounding box center [231, 62] width 47 height 10
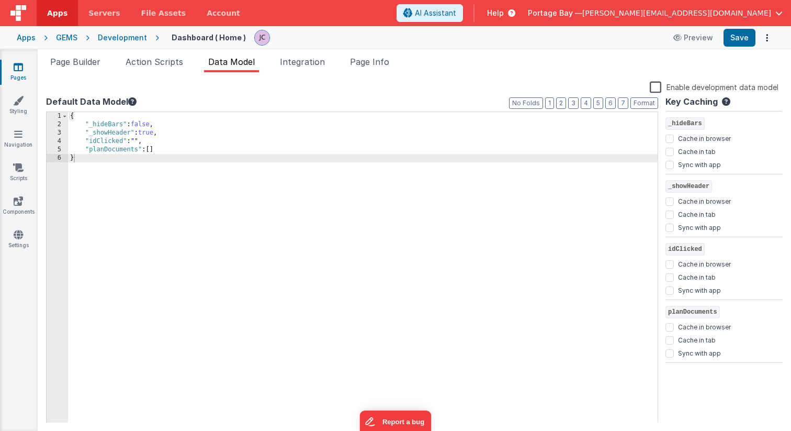
click at [655, 85] on label "Enable development data model" at bounding box center [714, 87] width 129 height 12
click at [0, 0] on input "Enable development data model" at bounding box center [0, 0] width 0 height 0
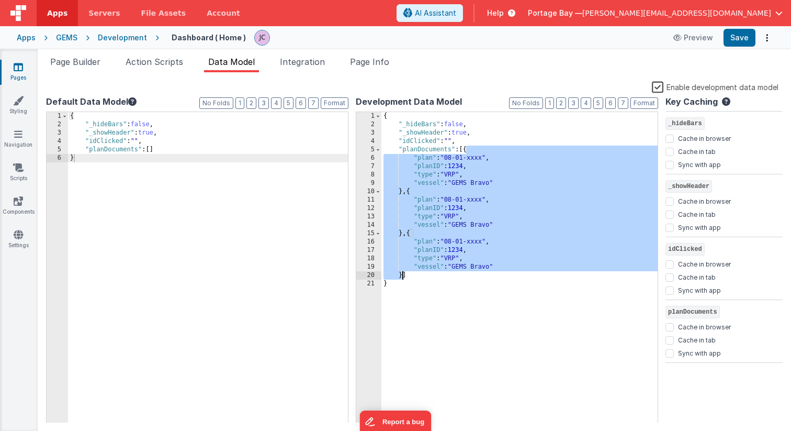
drag, startPoint x: 467, startPoint y: 149, endPoint x: 403, endPoint y: 273, distance: 139.8
click at [403, 273] on div "{ "_hideBars" : false , "_showHeader" : true , "idClicked" : "" , "planDocument…" at bounding box center [520, 276] width 276 height 328
click at [660, 87] on label "Enable development data model" at bounding box center [715, 87] width 127 height 12
click at [0, 0] on input "Enable development data model" at bounding box center [0, 0] width 0 height 0
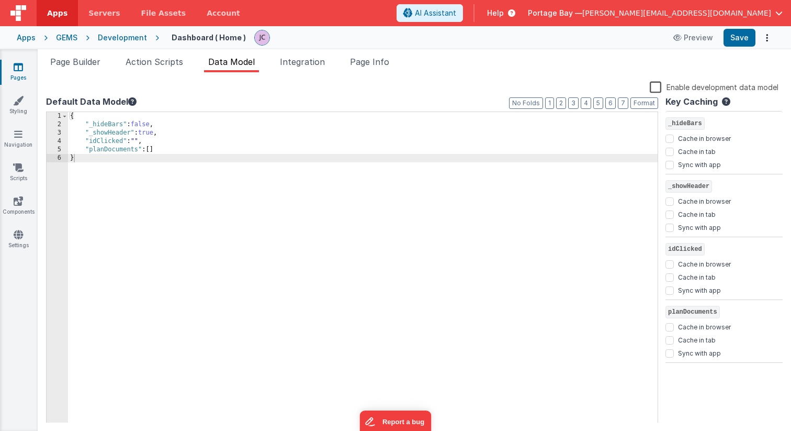
click at [132, 37] on div "Development" at bounding box center [122, 37] width 49 height 10
